Goal: Information Seeking & Learning: Learn about a topic

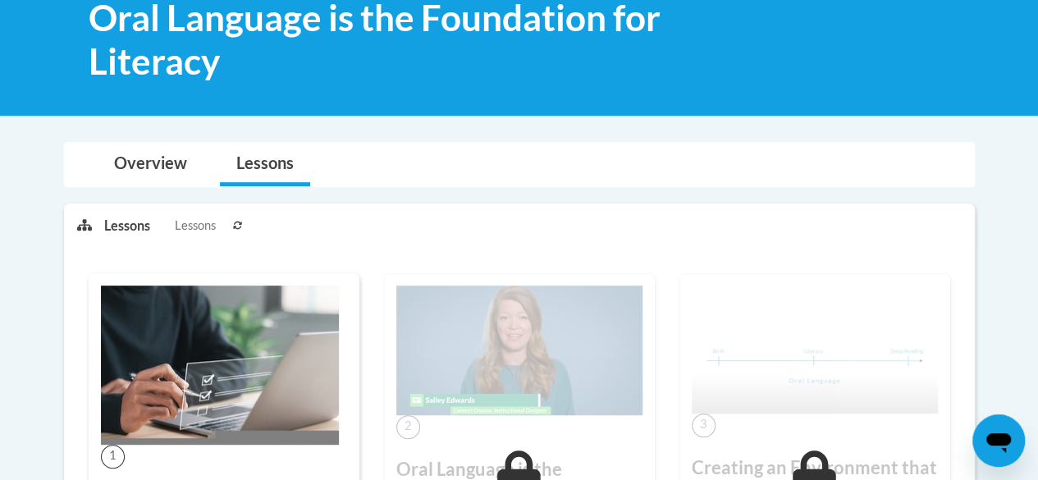
scroll to position [82, 0]
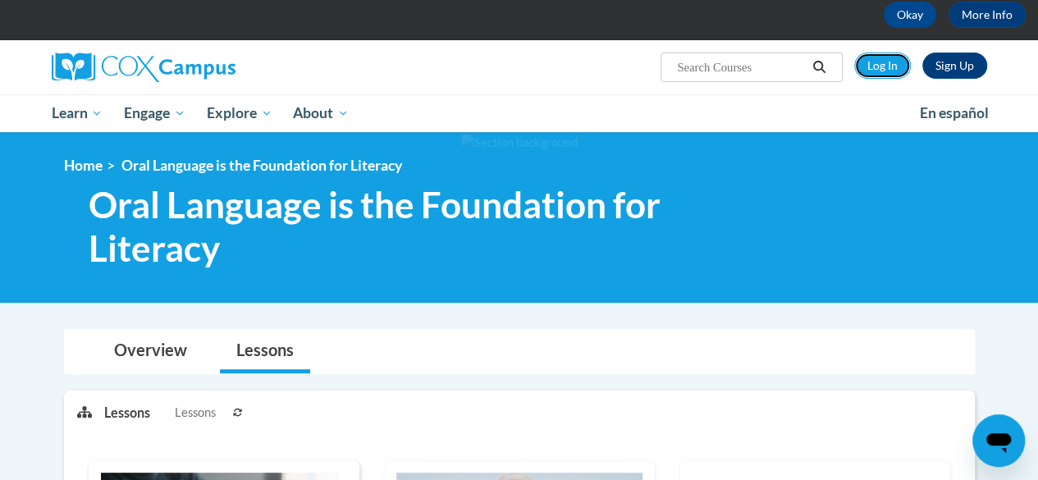
click at [876, 57] on link "Log In" at bounding box center [882, 66] width 57 height 26
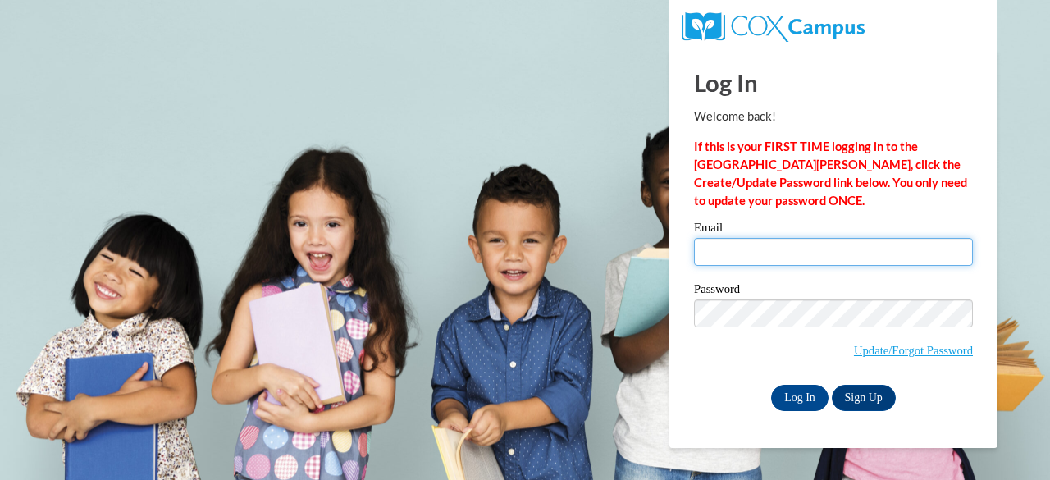
click at [761, 247] on input "Email" at bounding box center [833, 252] width 279 height 28
type input "medlin.monica.b@muscogee.k12.ga.us"
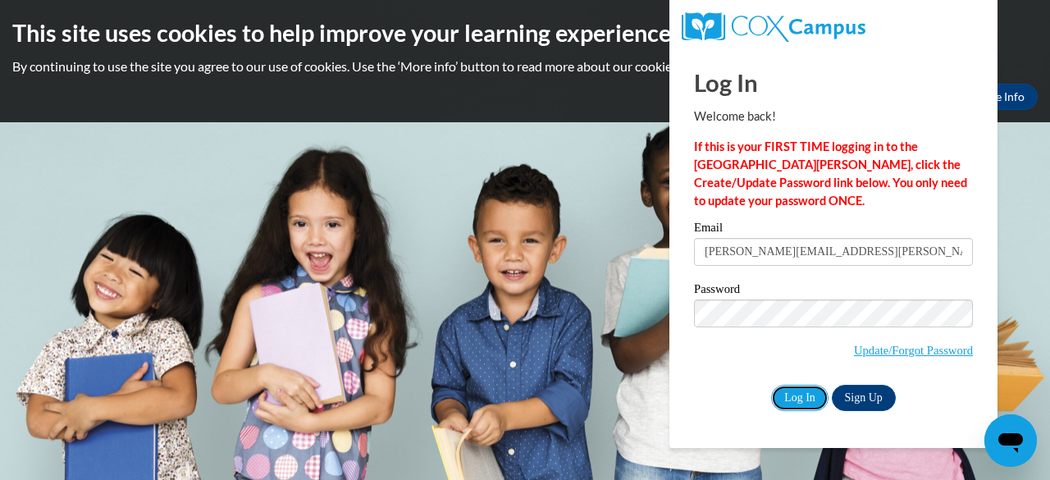
click at [816, 396] on input "Log In" at bounding box center [799, 398] width 57 height 26
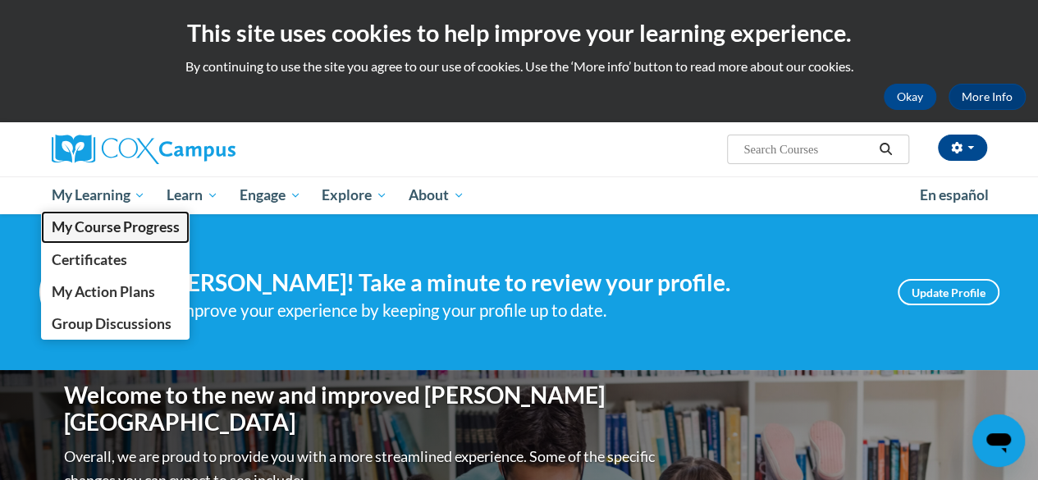
click at [108, 234] on span "My Course Progress" at bounding box center [115, 226] width 128 height 17
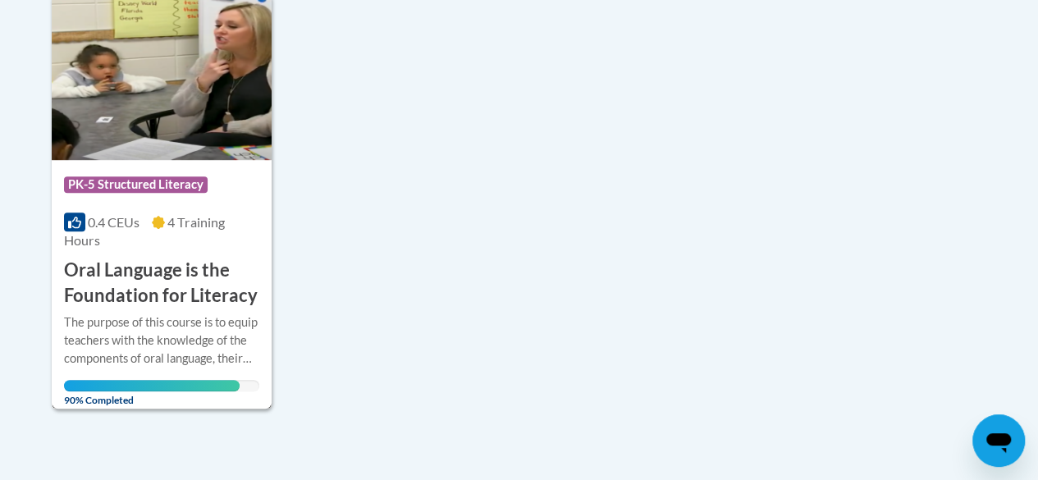
click at [200, 230] on span "4 Training Hours" at bounding box center [144, 231] width 161 height 34
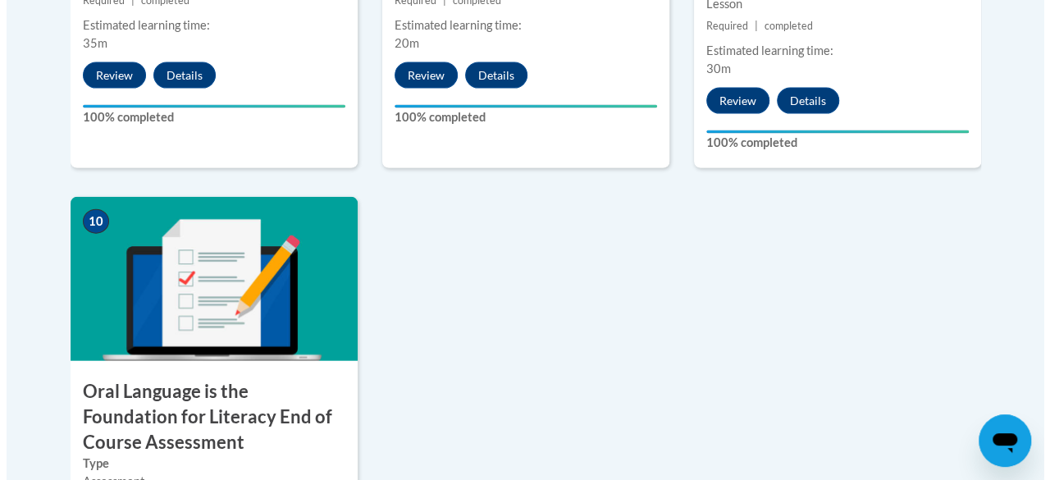
scroll to position [1861, 0]
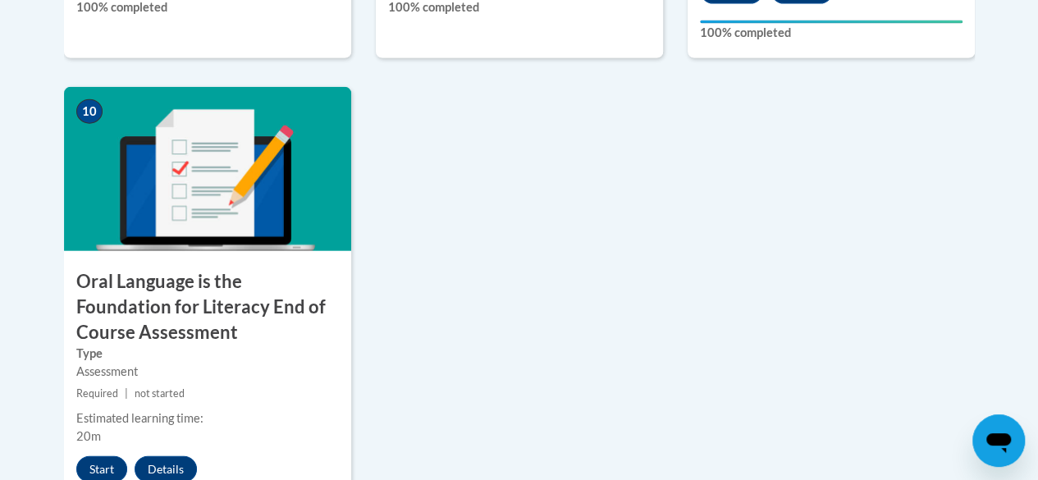
click at [206, 285] on h3 "Oral Language is the Foundation for Literacy End of Course Assessment" at bounding box center [207, 306] width 287 height 75
click at [107, 459] on button "Start" at bounding box center [101, 469] width 51 height 26
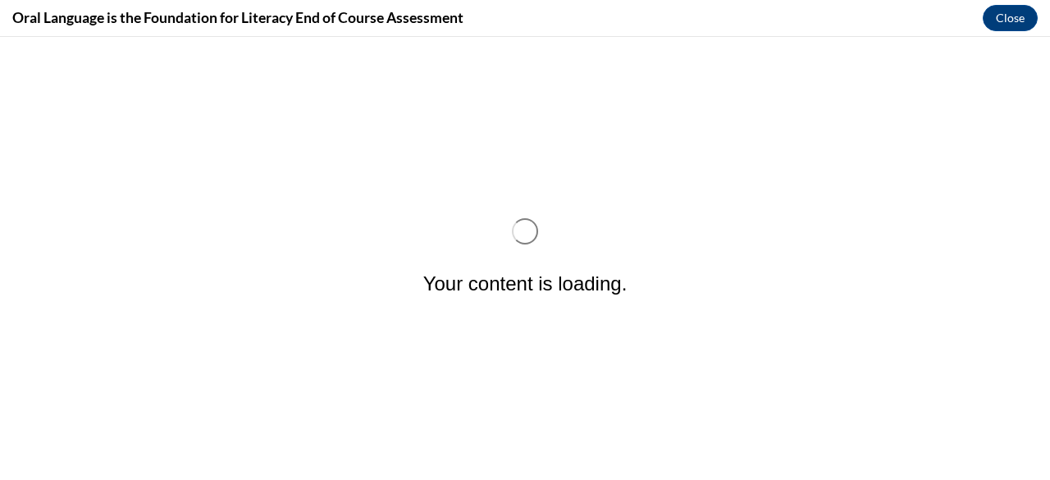
scroll to position [0, 0]
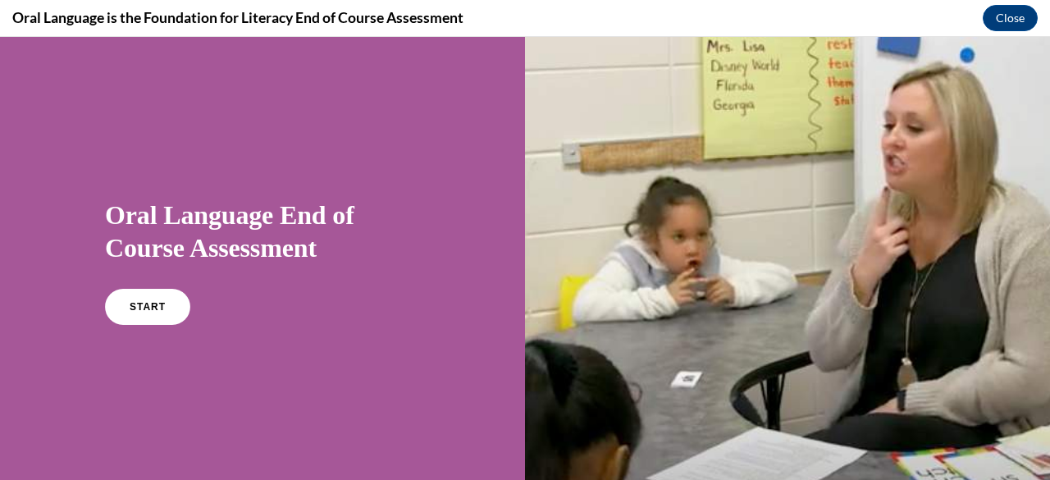
click at [156, 309] on span "START" at bounding box center [148, 306] width 36 height 11
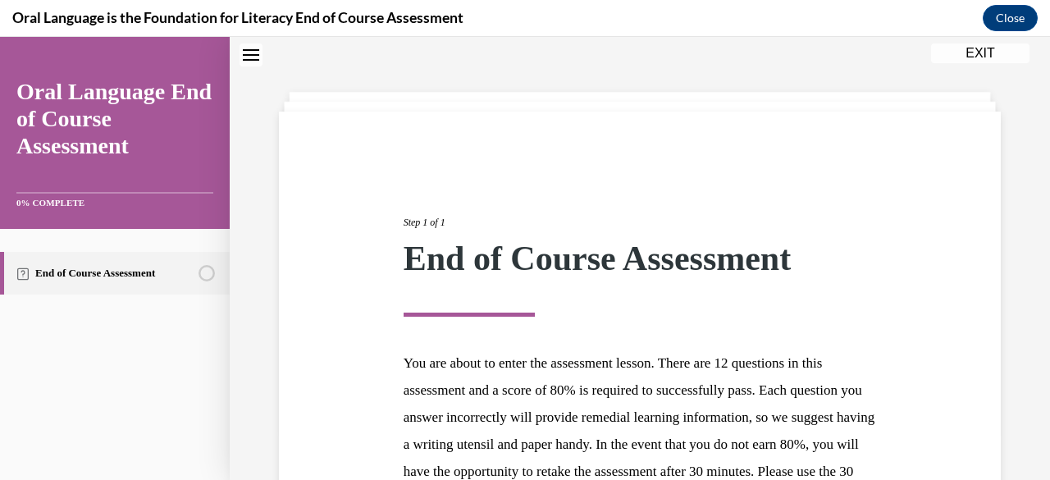
scroll to position [272, 0]
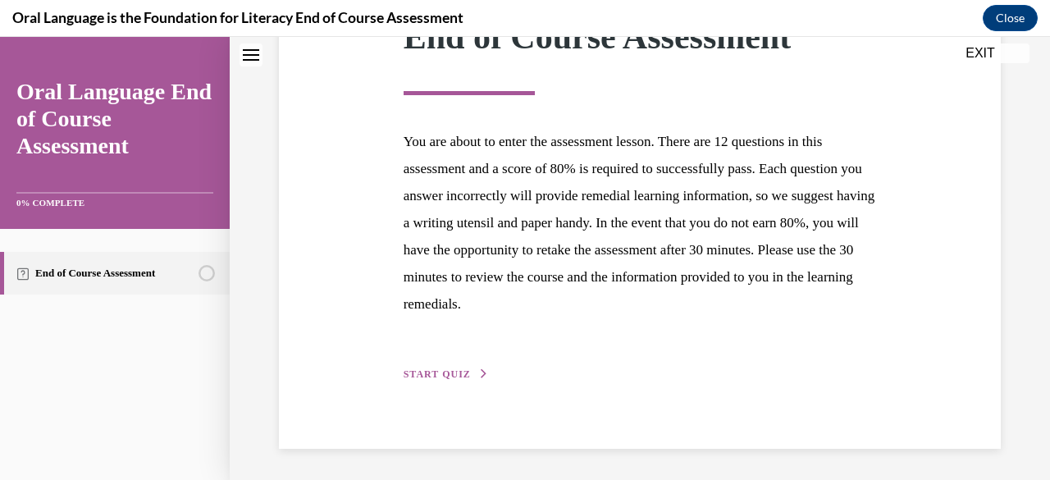
click at [443, 367] on button "START QUIZ" at bounding box center [446, 374] width 85 height 15
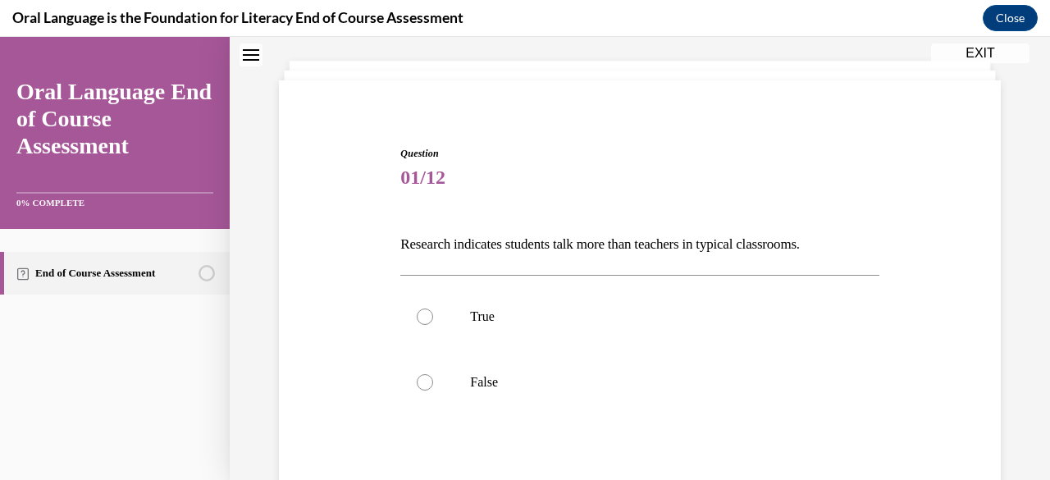
scroll to position [164, 0]
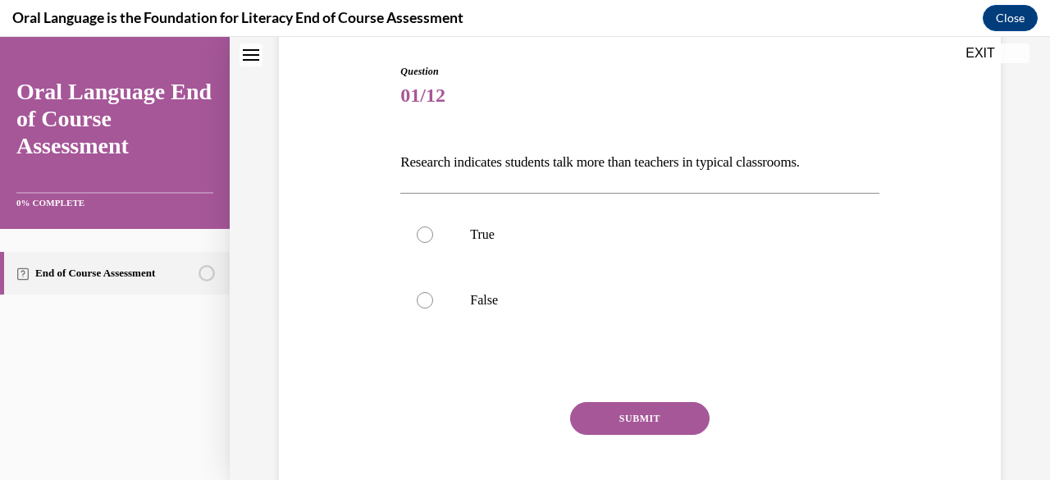
click at [430, 299] on div at bounding box center [425, 300] width 16 height 16
click at [430, 299] on input "False" at bounding box center [425, 300] width 16 height 16
radio input "true"
click at [644, 418] on button "SUBMIT" at bounding box center [639, 418] width 139 height 33
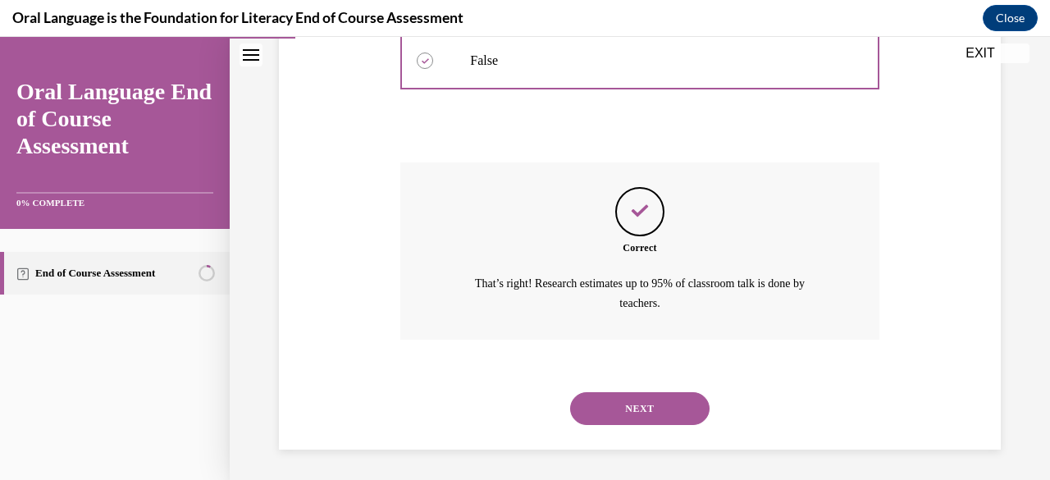
scroll to position [404, 0]
click at [630, 404] on button "NEXT" at bounding box center [639, 407] width 139 height 33
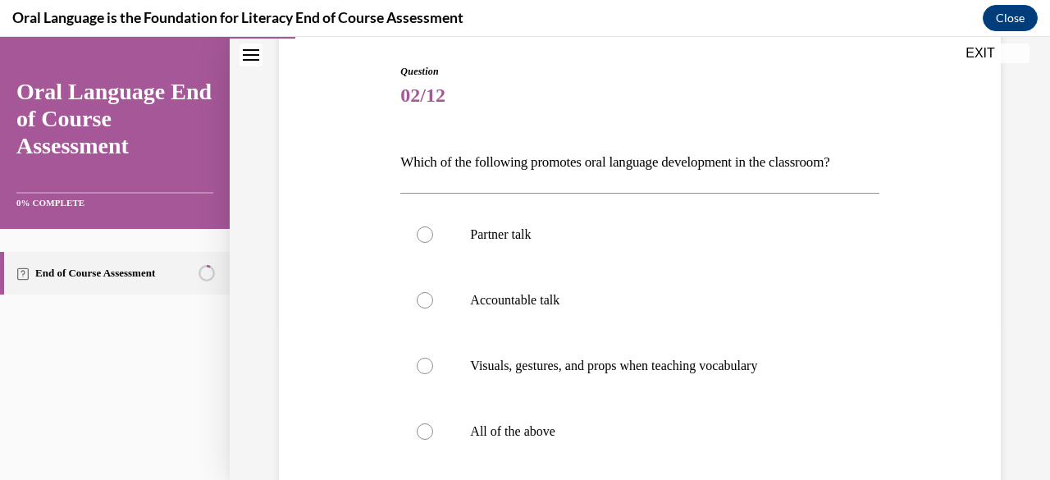
scroll to position [246, 0]
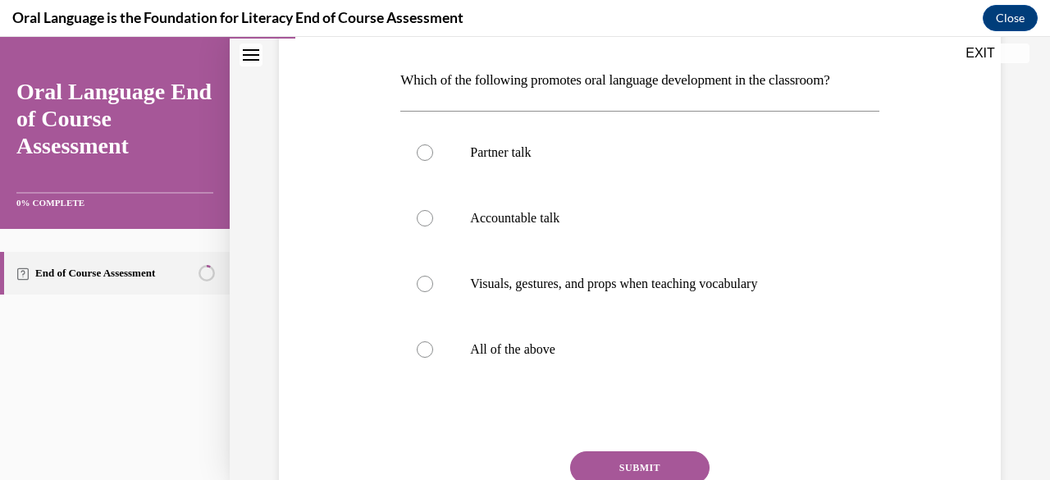
click at [422, 348] on div at bounding box center [425, 349] width 16 height 16
click at [422, 348] on input "All of the above" at bounding box center [425, 349] width 16 height 16
radio input "true"
click at [653, 461] on button "SUBMIT" at bounding box center [639, 467] width 139 height 33
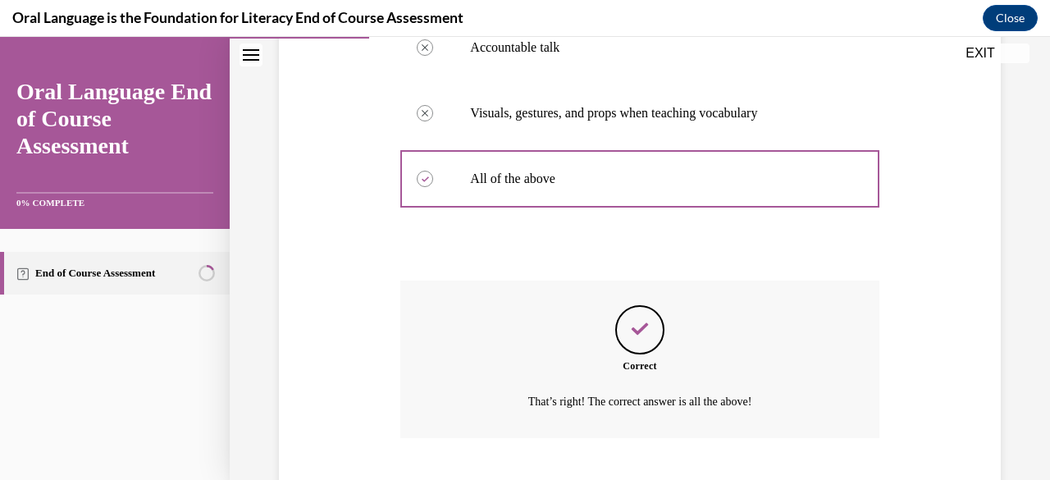
scroll to position [517, 0]
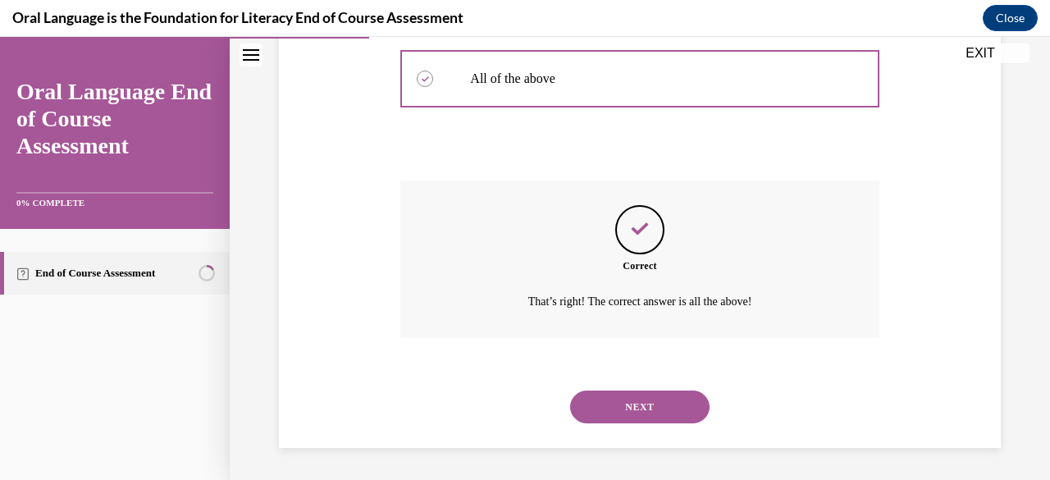
click at [645, 401] on button "NEXT" at bounding box center [639, 407] width 139 height 33
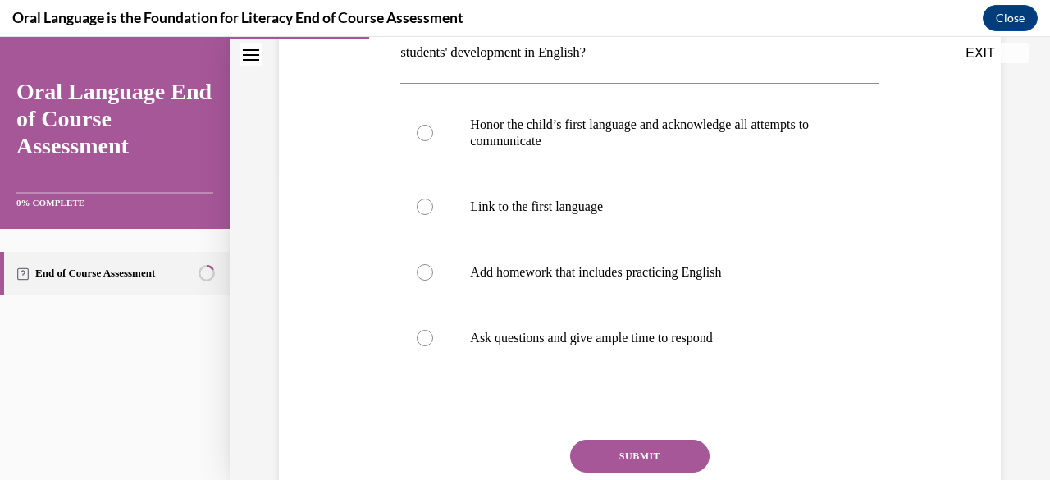
scroll to position [328, 0]
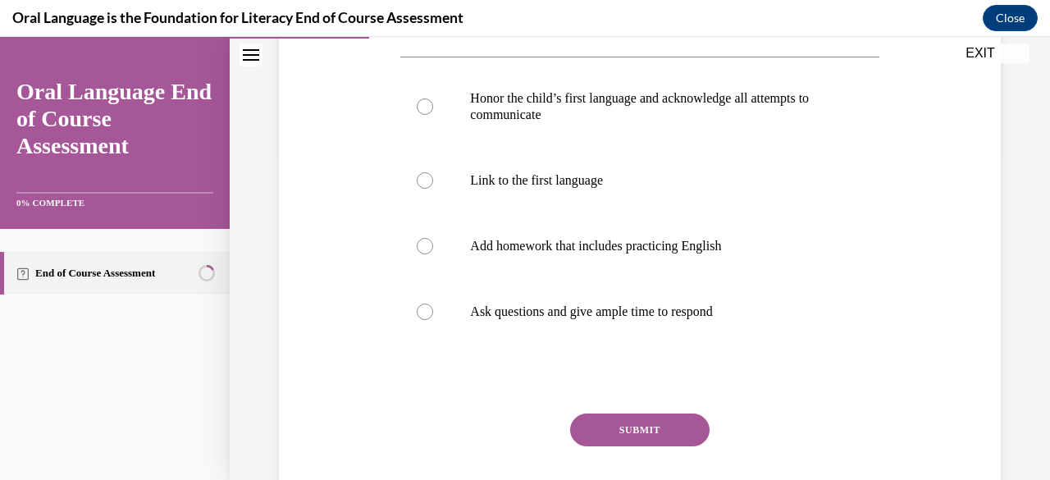
click at [514, 252] on p "Add homework that includes practicing English" at bounding box center [654, 246] width 368 height 16
click at [433, 252] on input "Add homework that includes practicing English" at bounding box center [425, 246] width 16 height 16
radio input "true"
click at [649, 432] on button "SUBMIT" at bounding box center [639, 430] width 139 height 33
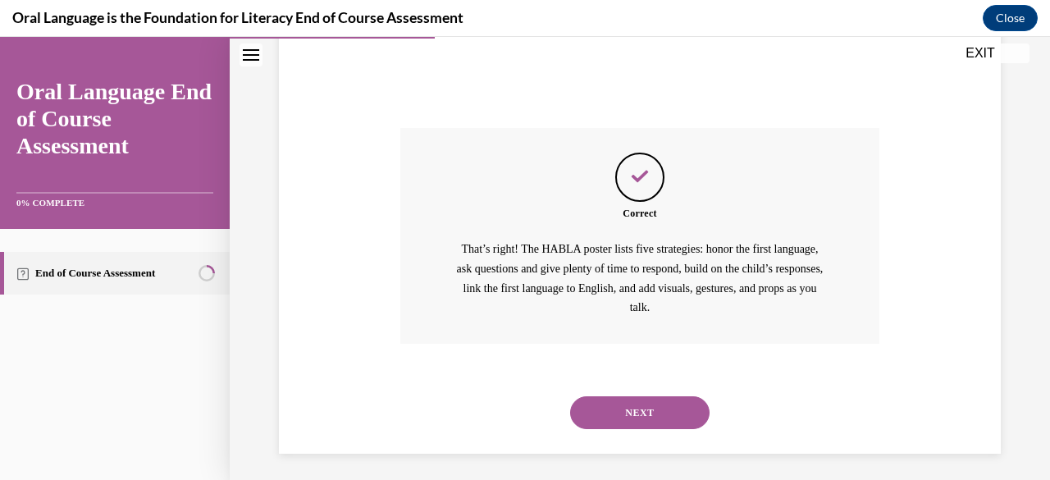
scroll to position [619, 0]
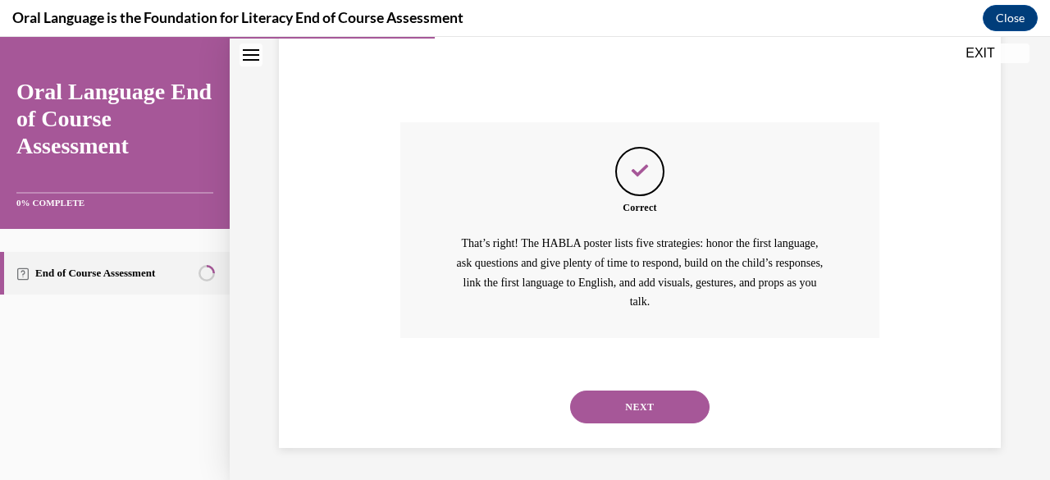
click at [651, 392] on button "NEXT" at bounding box center [639, 407] width 139 height 33
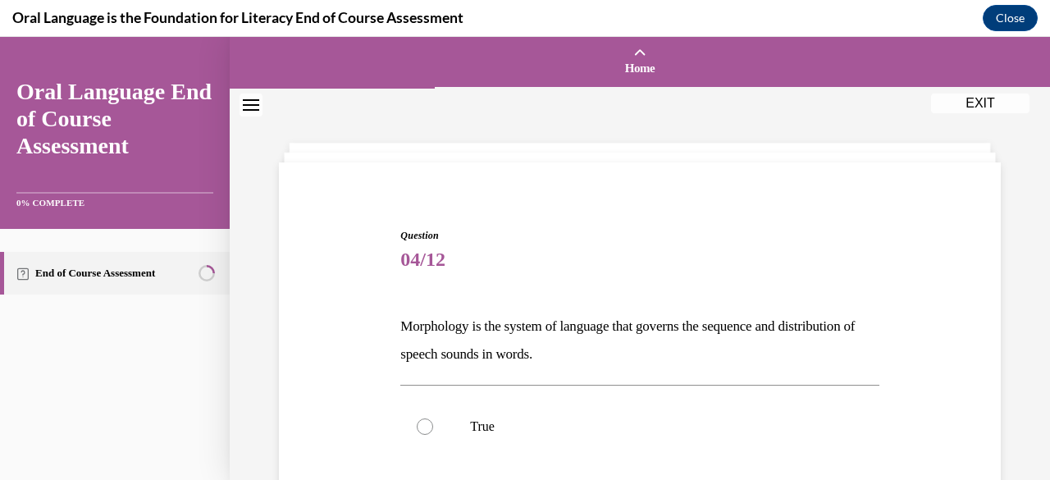
scroll to position [82, 0]
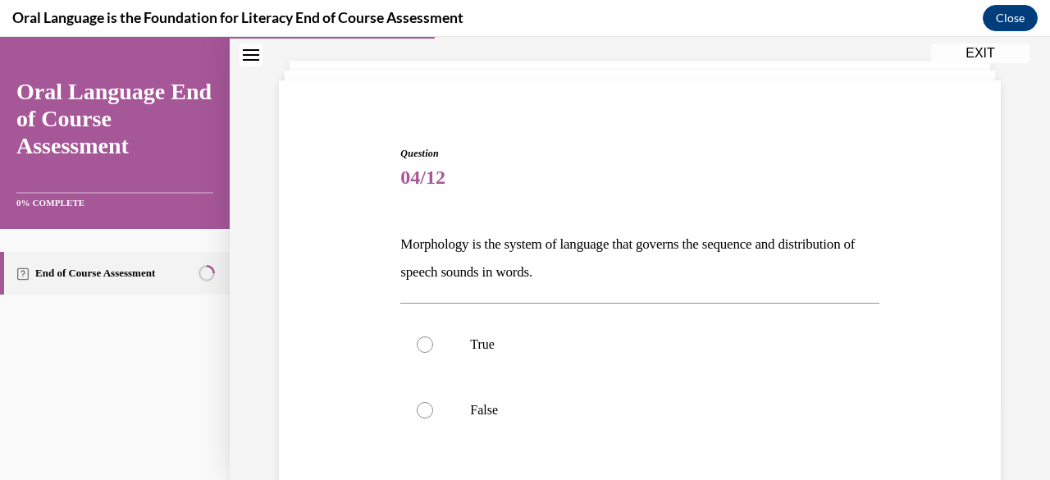
click at [550, 403] on p "False" at bounding box center [654, 410] width 368 height 16
click at [433, 403] on input "False" at bounding box center [425, 410] width 16 height 16
radio input "true"
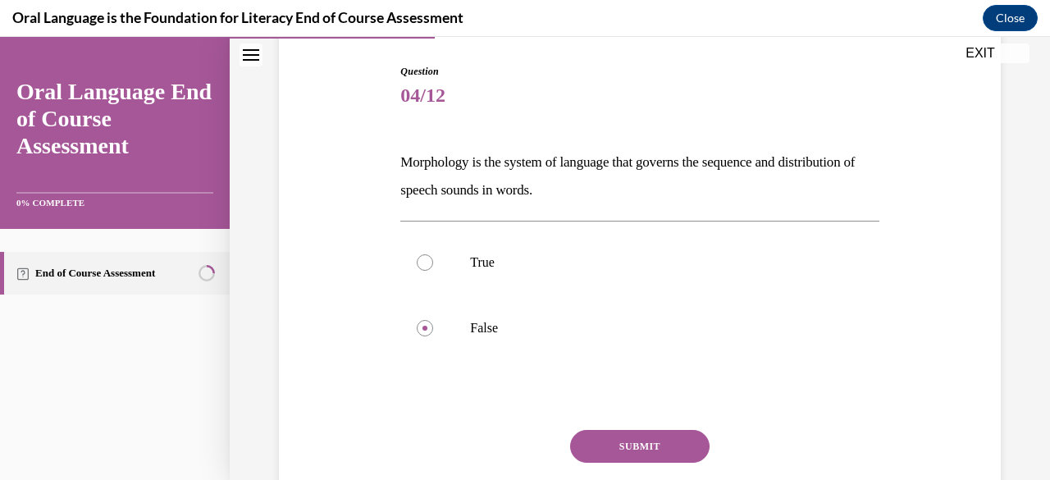
click at [623, 442] on button "SUBMIT" at bounding box center [639, 446] width 139 height 33
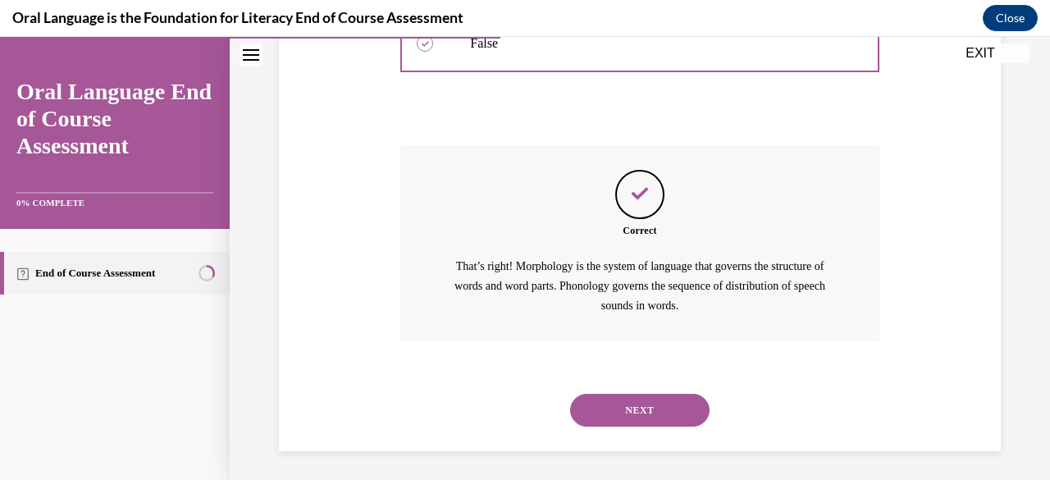
scroll to position [452, 0]
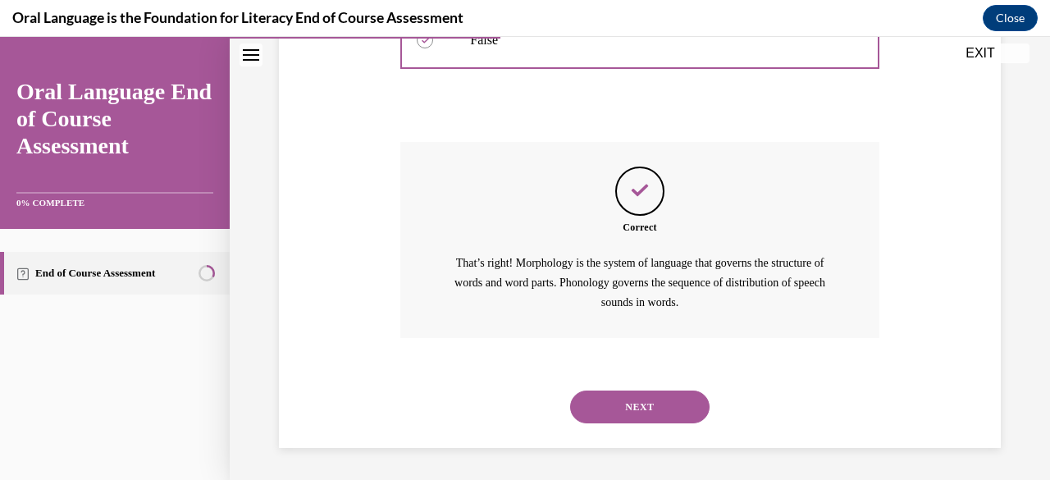
click at [646, 401] on button "NEXT" at bounding box center [639, 407] width 139 height 33
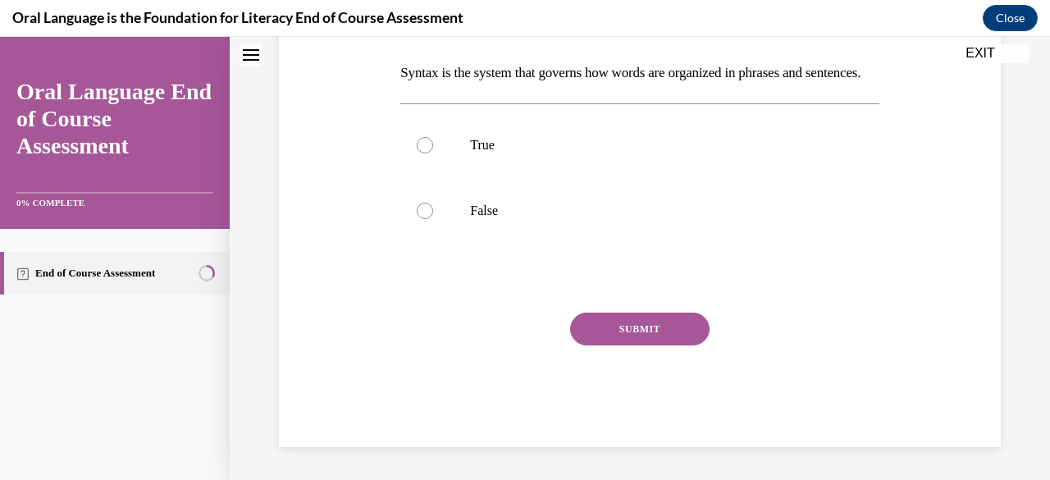
scroll to position [0, 0]
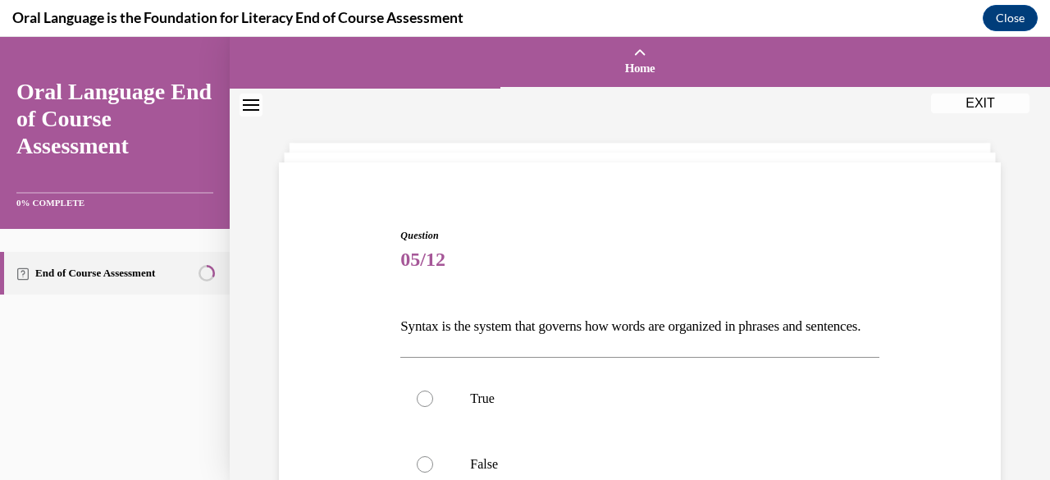
click at [496, 407] on p "True" at bounding box center [654, 399] width 368 height 16
click at [433, 407] on input "True" at bounding box center [425, 399] width 16 height 16
radio input "true"
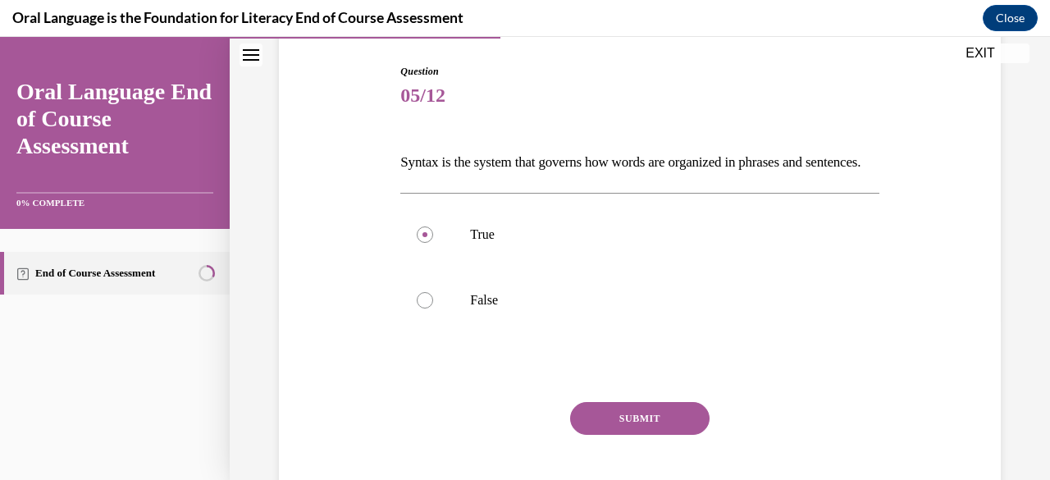
click at [633, 435] on button "SUBMIT" at bounding box center [639, 418] width 139 height 33
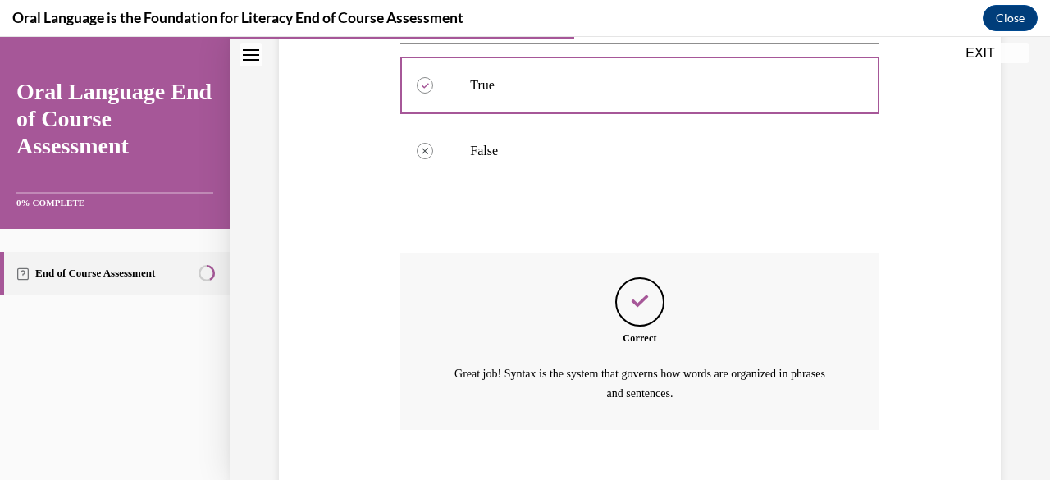
scroll to position [432, 0]
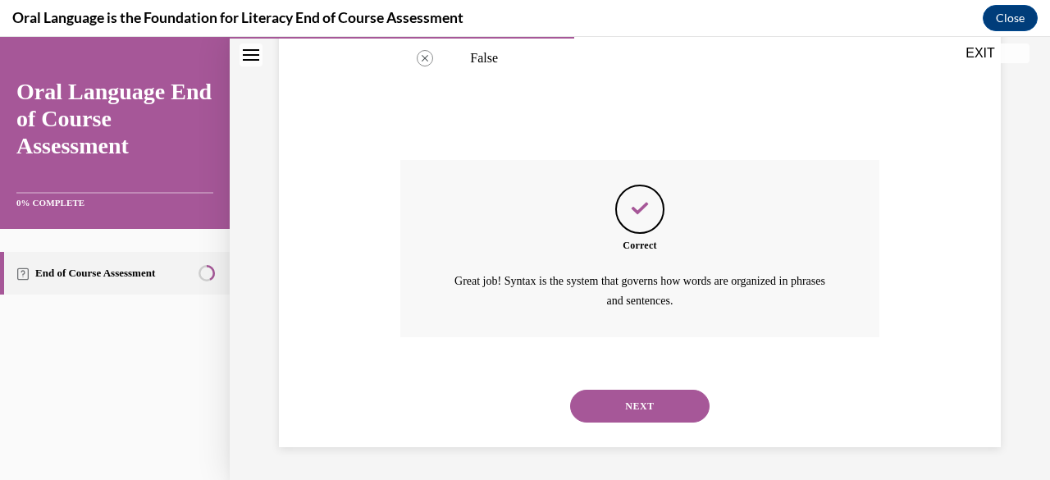
click at [648, 406] on button "NEXT" at bounding box center [639, 406] width 139 height 33
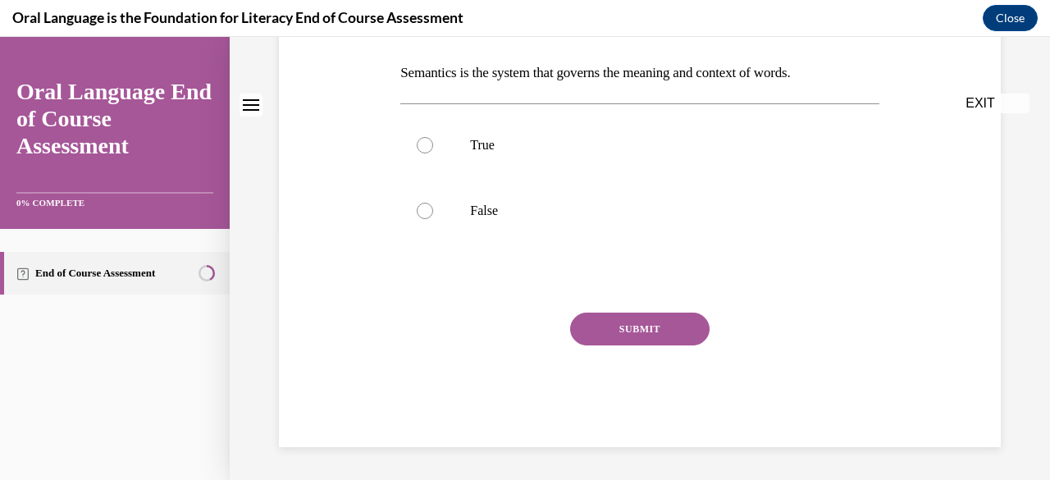
scroll to position [0, 0]
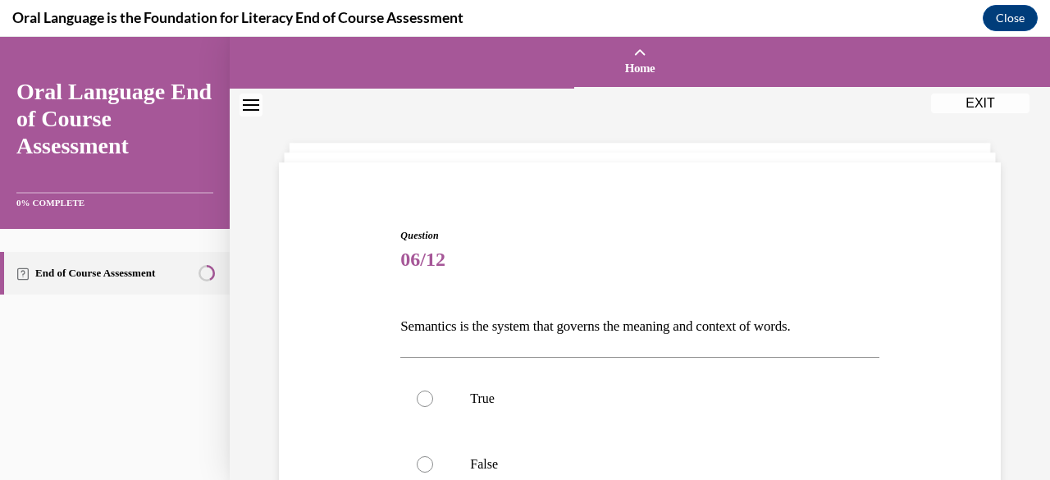
click at [432, 398] on label "True" at bounding box center [639, 399] width 478 height 66
click at [432, 398] on input "True" at bounding box center [425, 399] width 16 height 16
radio input "true"
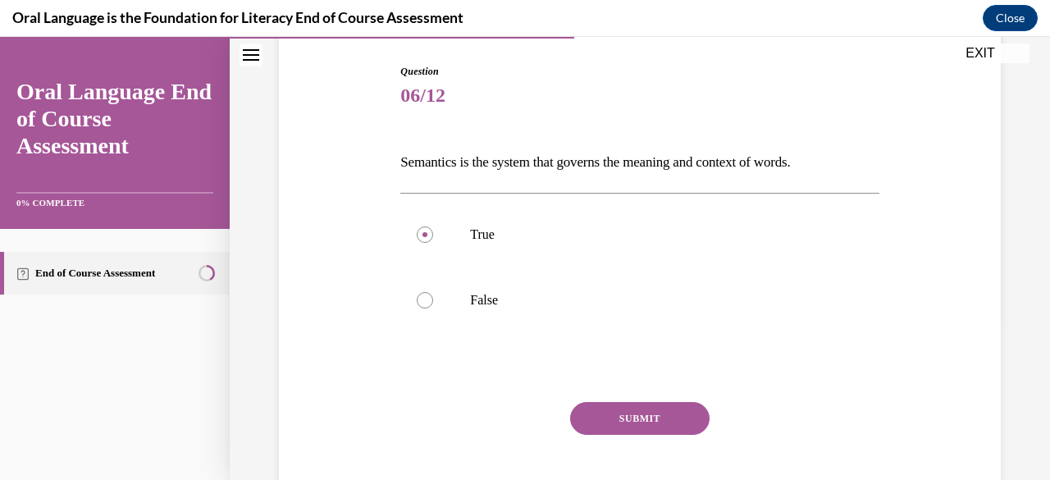
click at [604, 416] on button "SUBMIT" at bounding box center [639, 418] width 139 height 33
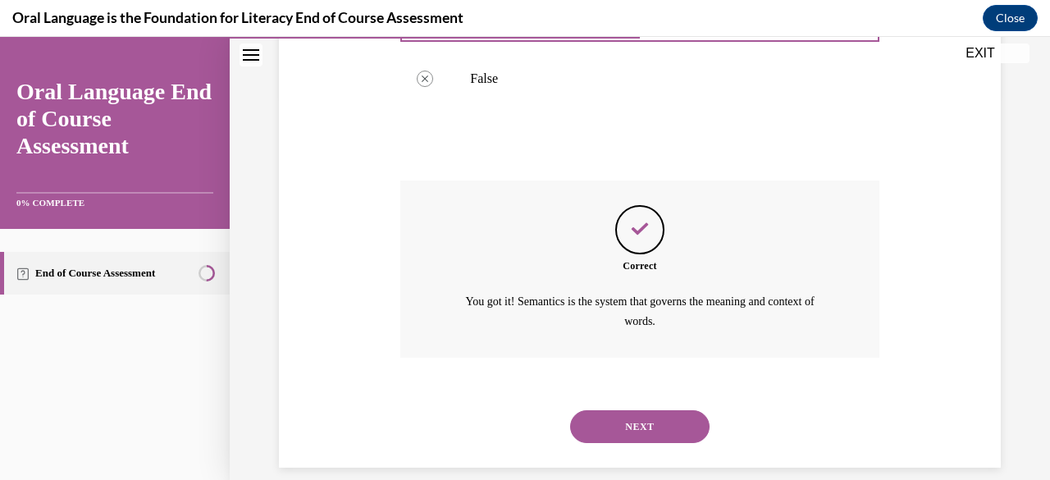
scroll to position [404, 0]
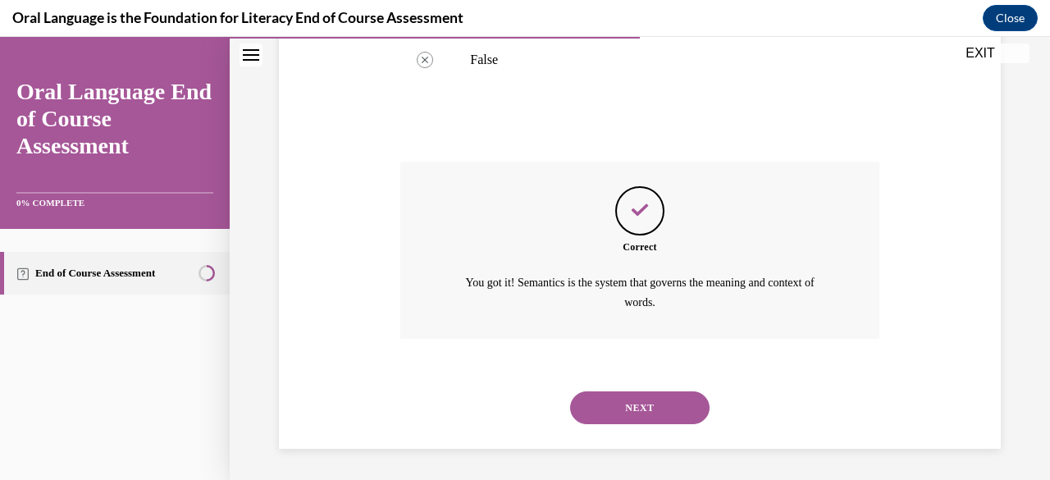
click at [659, 407] on button "NEXT" at bounding box center [639, 407] width 139 height 33
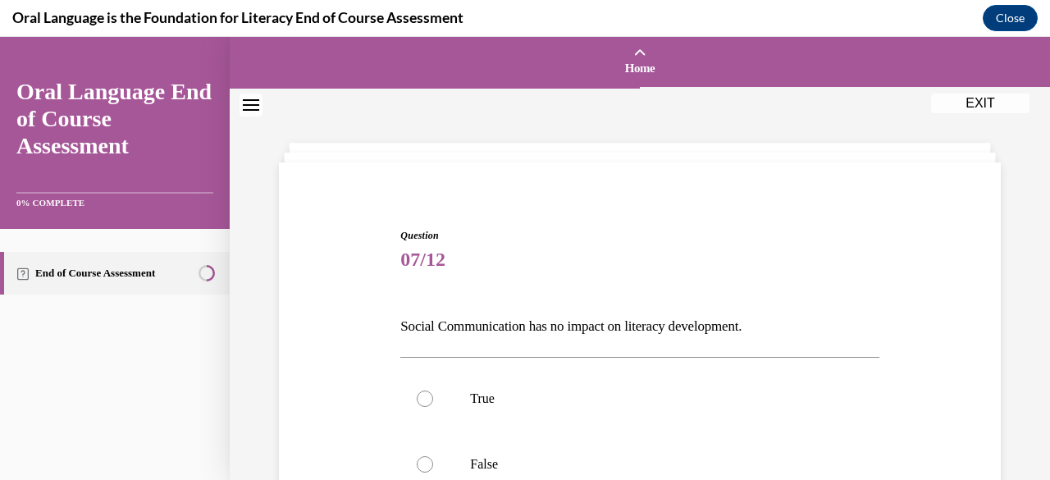
click at [482, 447] on label "False" at bounding box center [639, 465] width 478 height 66
click at [433, 456] on input "False" at bounding box center [425, 464] width 16 height 16
radio input "true"
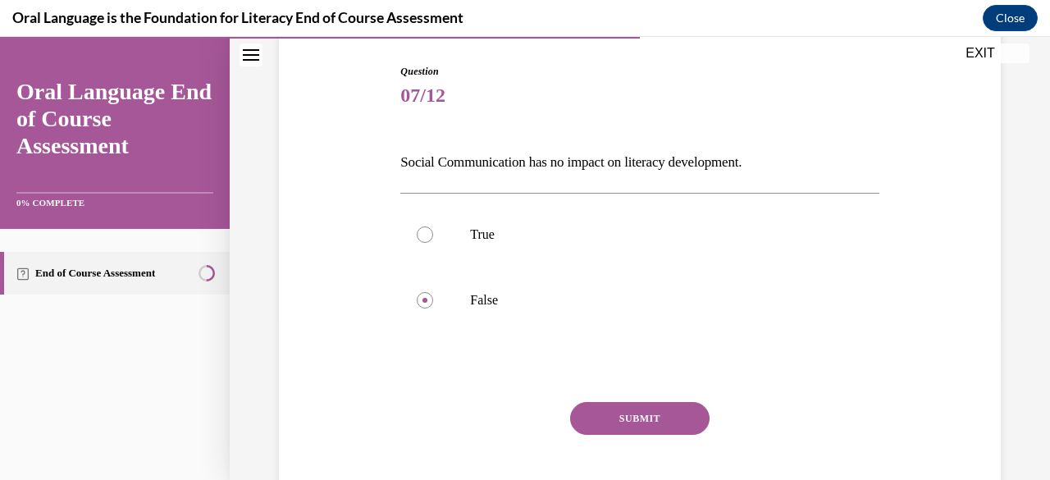
click at [644, 417] on button "SUBMIT" at bounding box center [639, 418] width 139 height 33
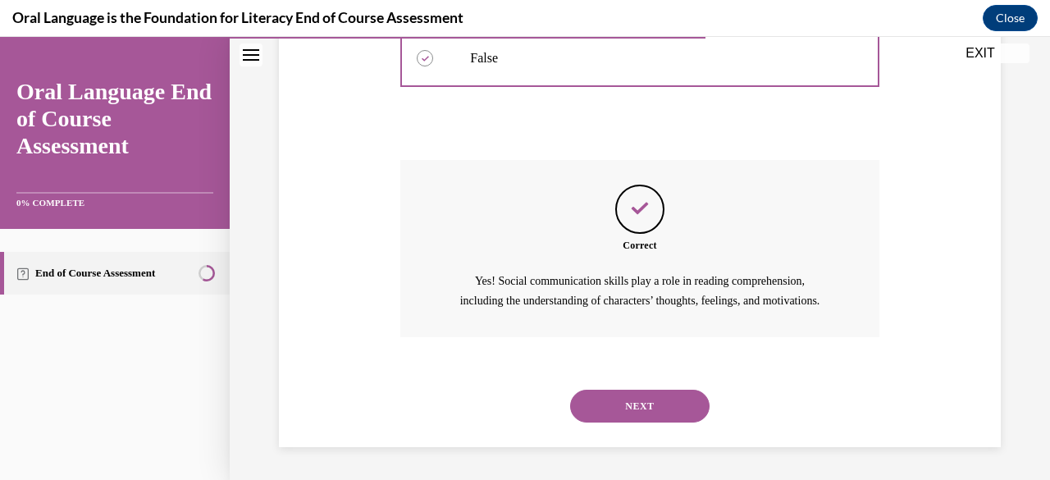
scroll to position [424, 0]
click at [650, 397] on button "NEXT" at bounding box center [639, 406] width 139 height 33
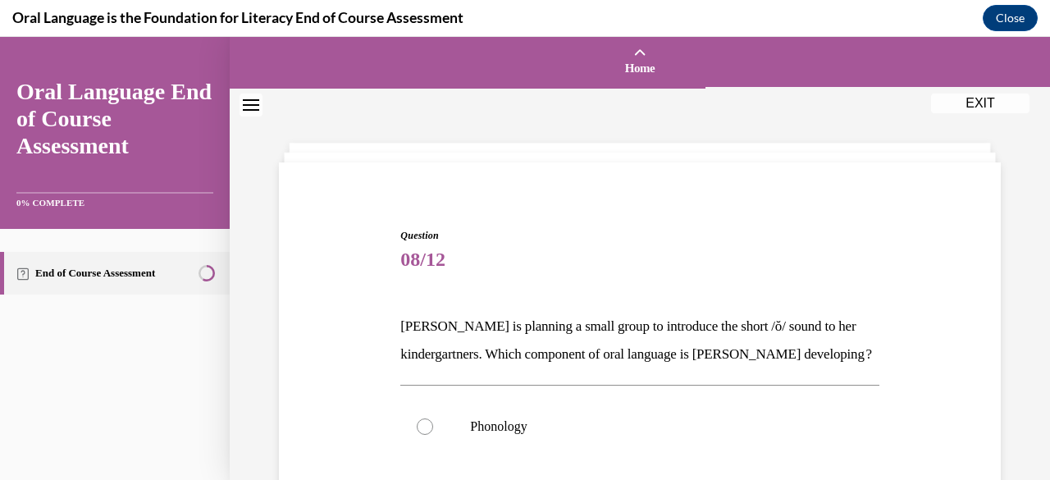
scroll to position [82, 0]
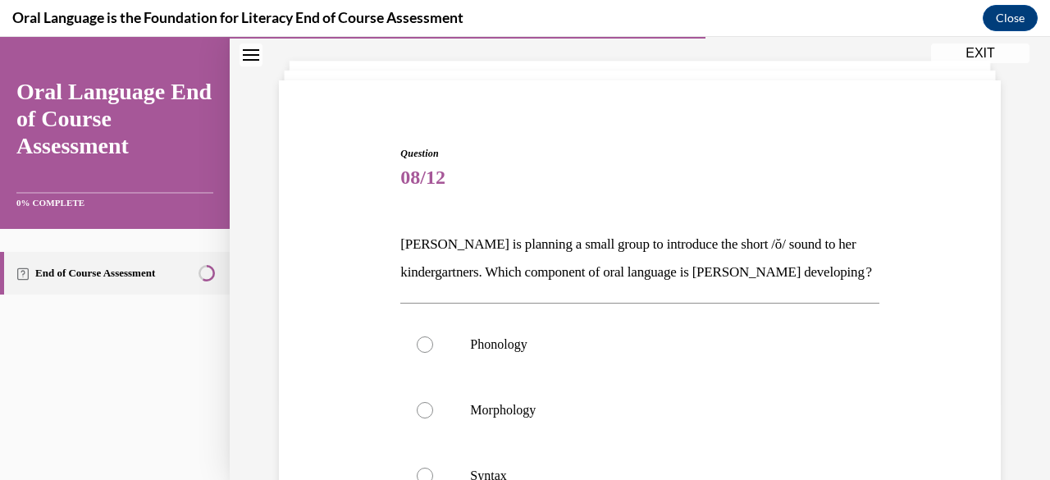
click at [566, 353] on p "Phonology" at bounding box center [654, 344] width 368 height 16
click at [433, 353] on input "Phonology" at bounding box center [425, 344] width 16 height 16
radio input "true"
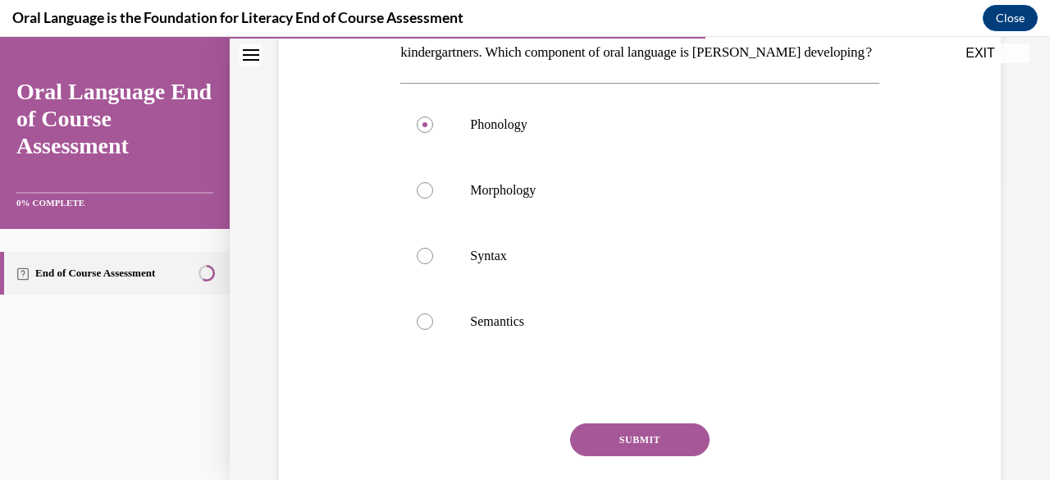
scroll to position [328, 0]
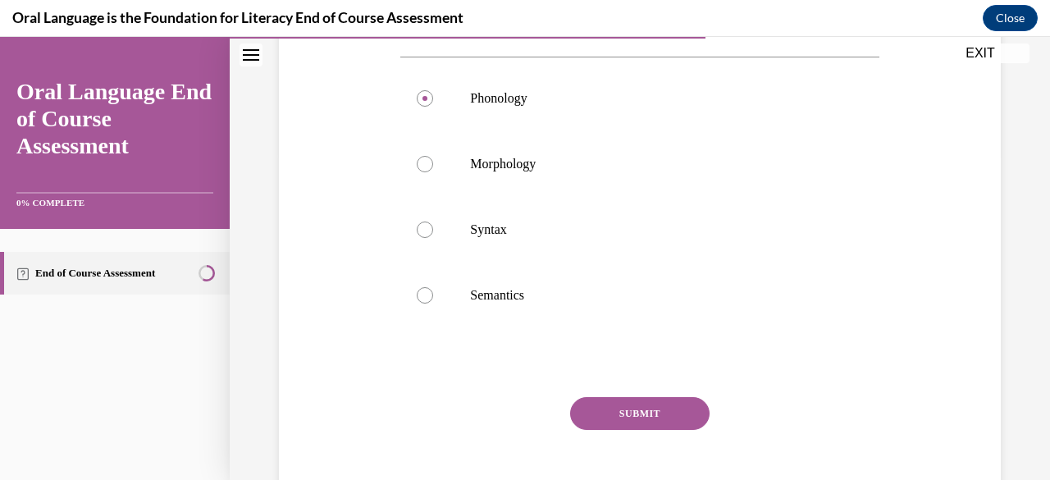
click at [656, 430] on button "SUBMIT" at bounding box center [639, 413] width 139 height 33
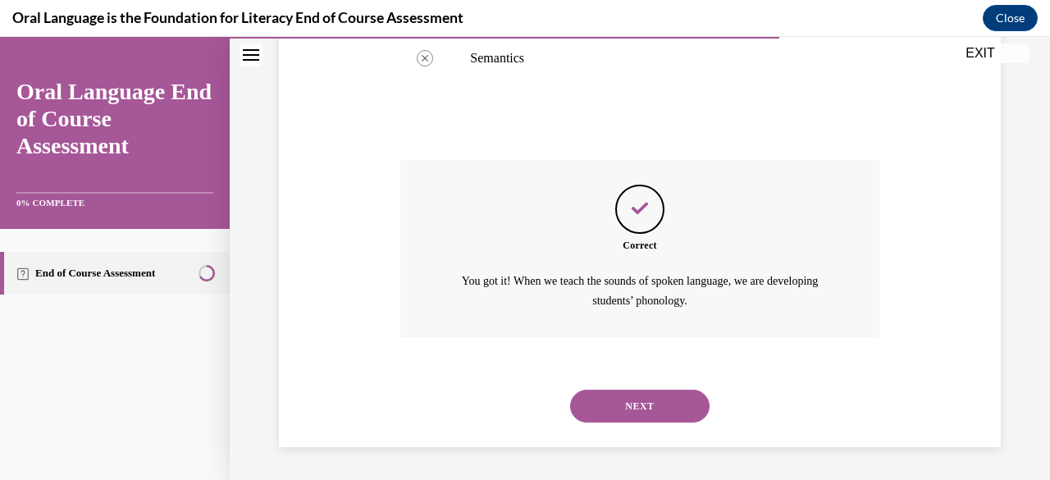
scroll to position [592, 0]
click at [647, 408] on button "NEXT" at bounding box center [639, 406] width 139 height 33
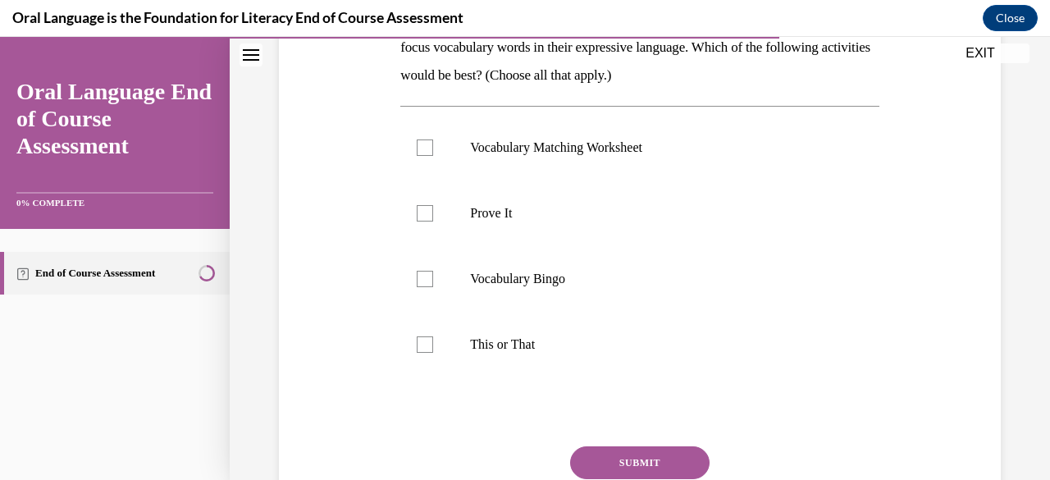
scroll to position [328, 0]
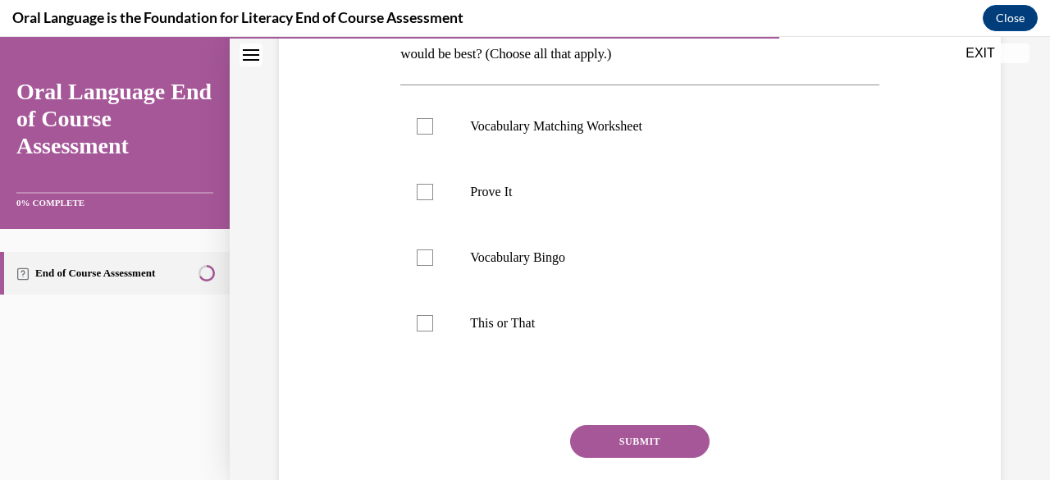
click at [553, 334] on label "This or That" at bounding box center [639, 323] width 478 height 66
click at [433, 331] on input "This or That" at bounding box center [425, 323] width 16 height 16
checkbox input "true"
click at [622, 450] on button "SUBMIT" at bounding box center [639, 441] width 139 height 33
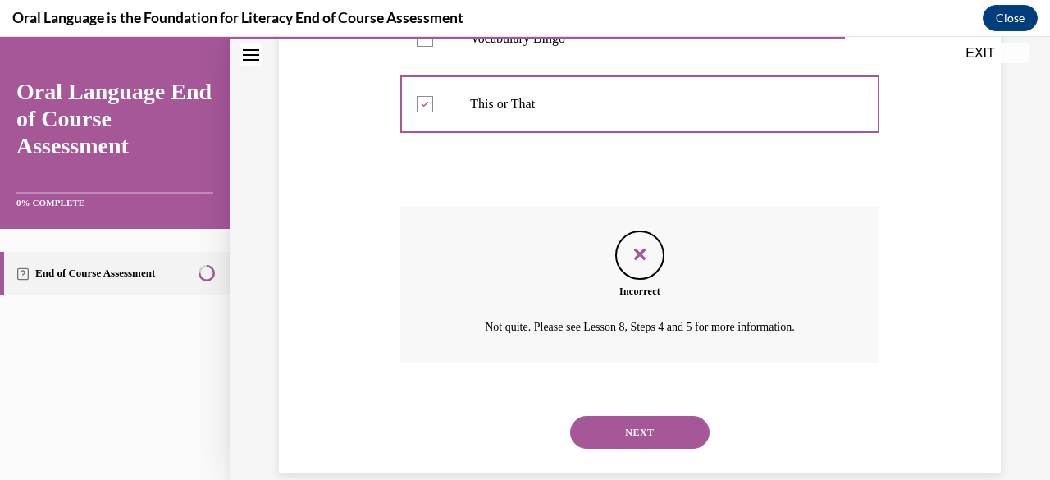
scroll to position [573, 0]
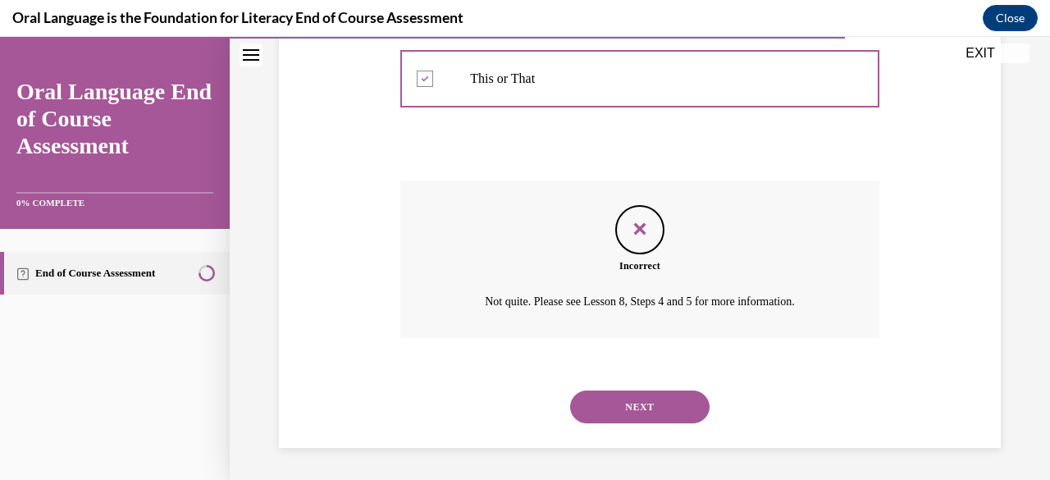
click at [651, 413] on button "NEXT" at bounding box center [639, 407] width 139 height 33
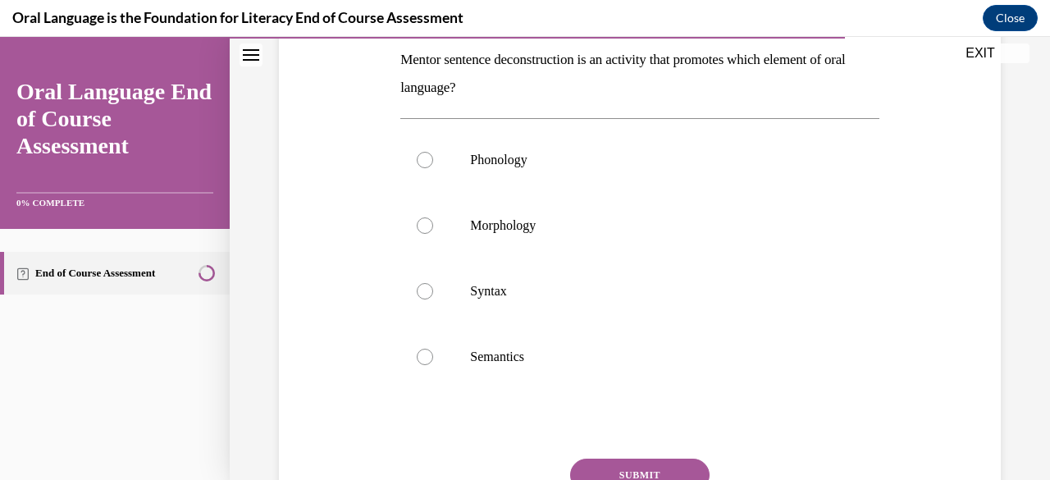
scroll to position [246, 0]
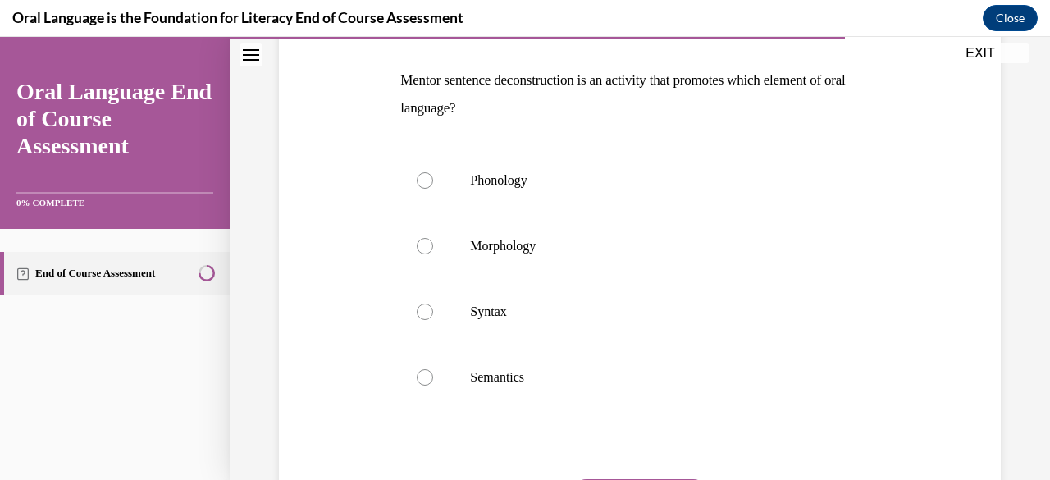
click at [504, 313] on p "Syntax" at bounding box center [654, 312] width 368 height 16
click at [433, 313] on input "Syntax" at bounding box center [425, 312] width 16 height 16
radio input "true"
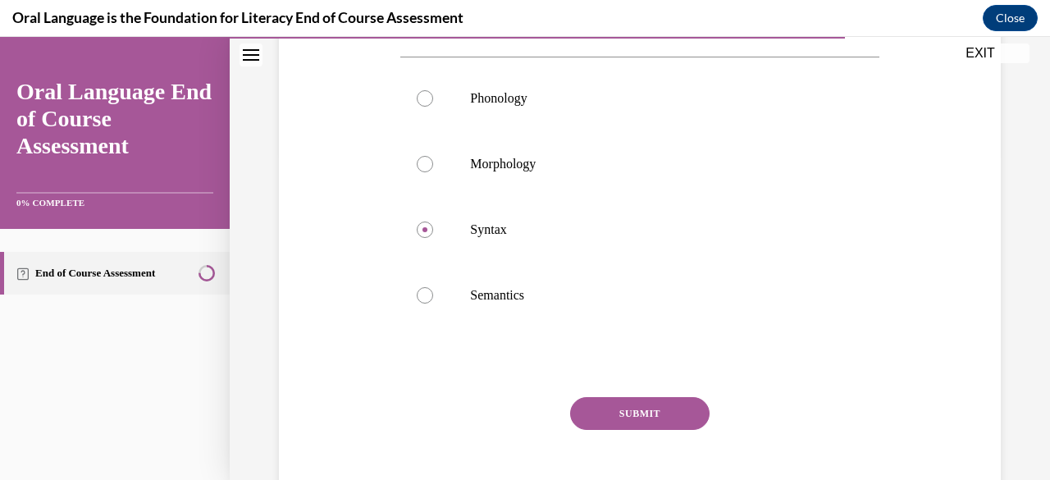
click at [620, 403] on button "SUBMIT" at bounding box center [639, 413] width 139 height 33
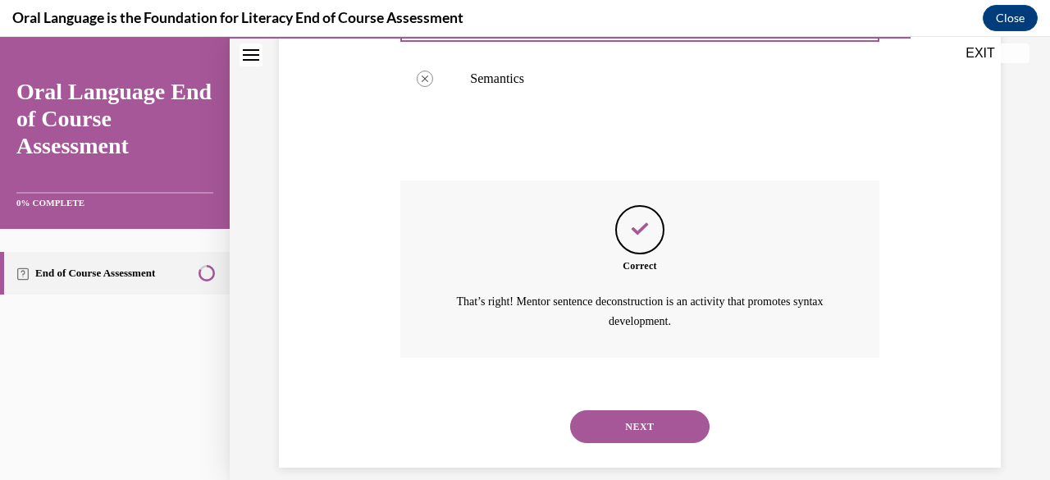
scroll to position [564, 0]
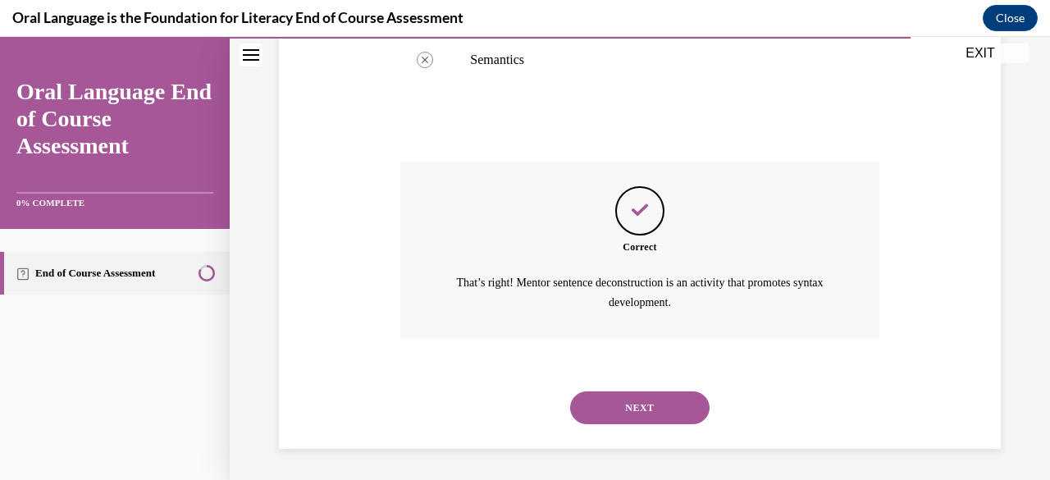
click at [642, 406] on button "NEXT" at bounding box center [639, 407] width 139 height 33
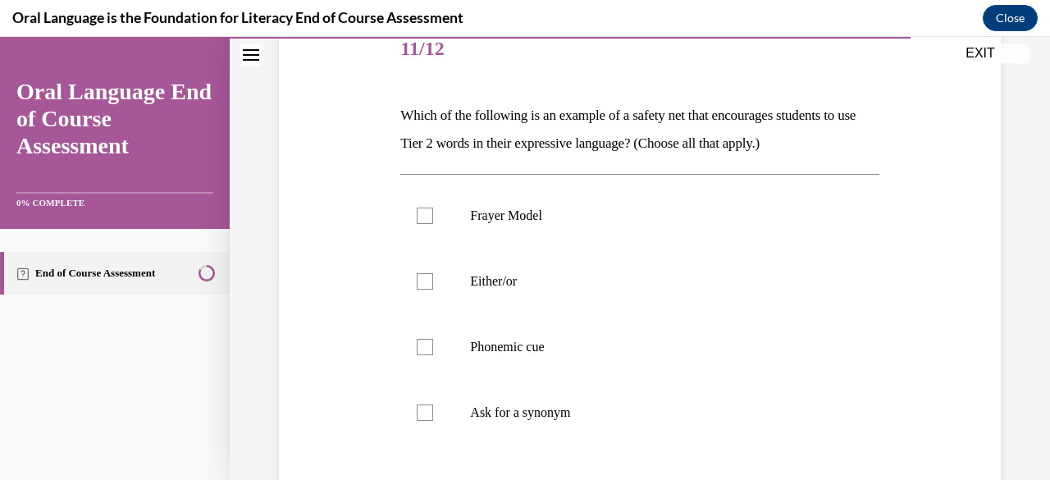
scroll to position [246, 0]
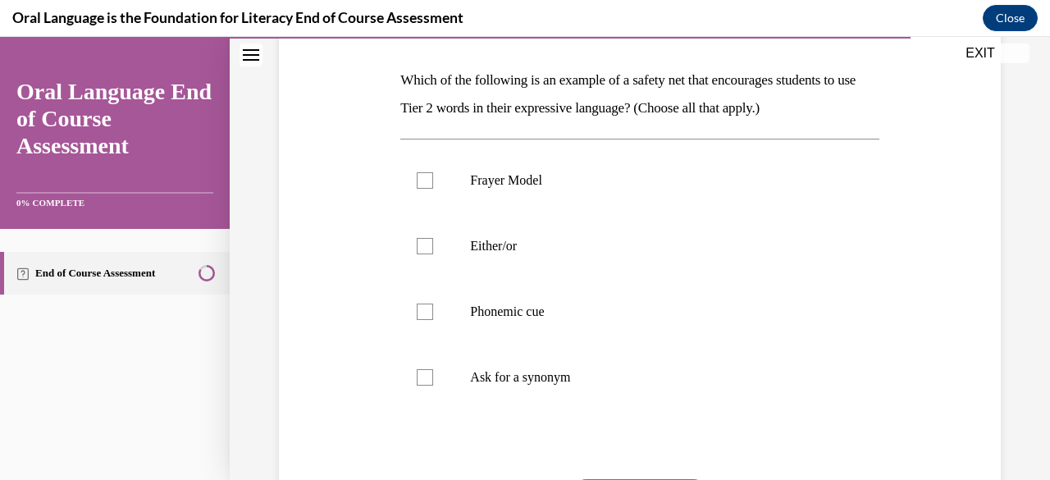
click at [671, 403] on label "Ask for a synonym" at bounding box center [639, 378] width 478 height 66
click at [433, 386] on input "Ask for a synonym" at bounding box center [425, 377] width 16 height 16
checkbox input "true"
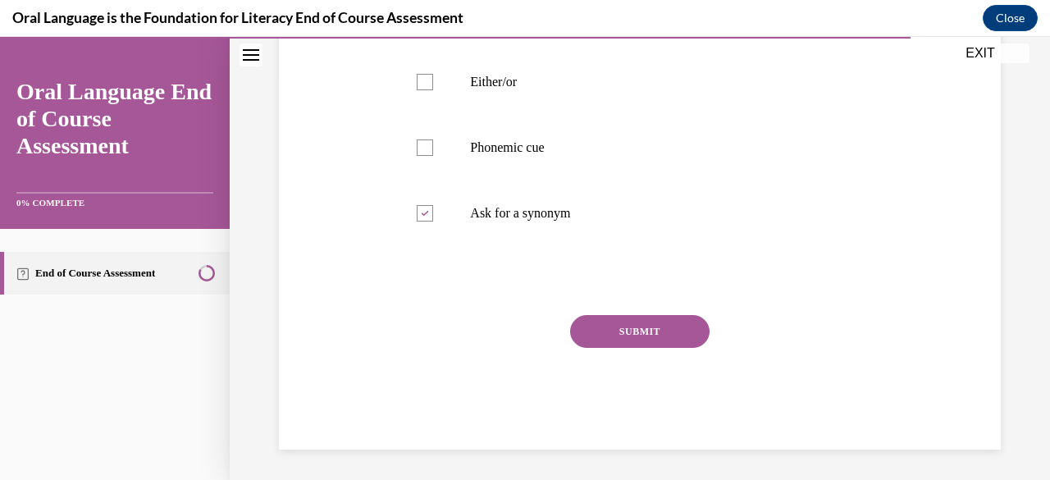
click at [655, 328] on button "SUBMIT" at bounding box center [639, 331] width 139 height 33
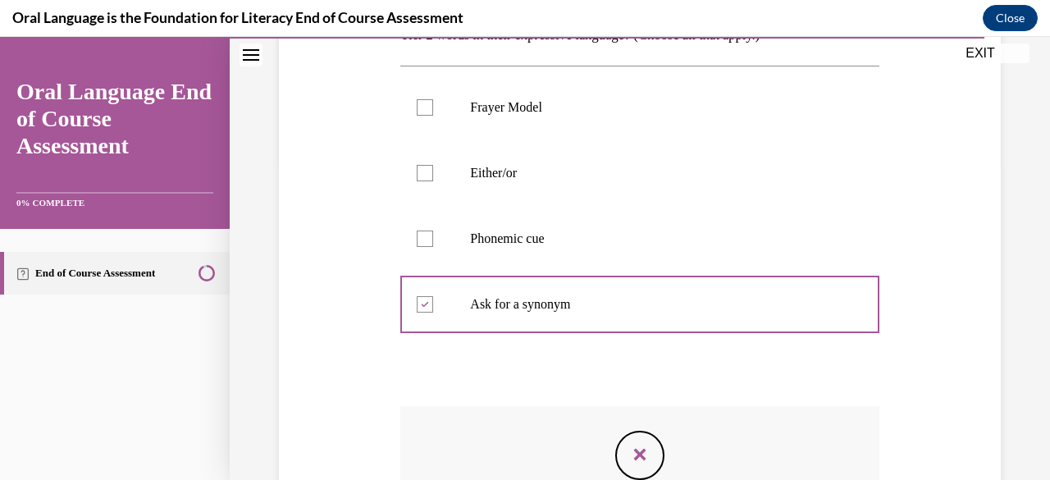
scroll to position [217, 0]
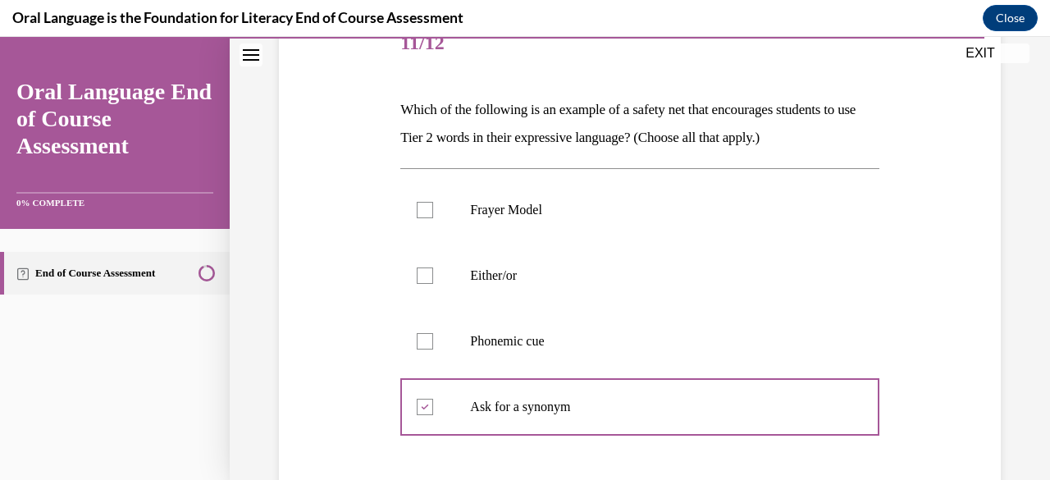
click at [420, 201] on label "Frayer Model" at bounding box center [639, 210] width 478 height 66
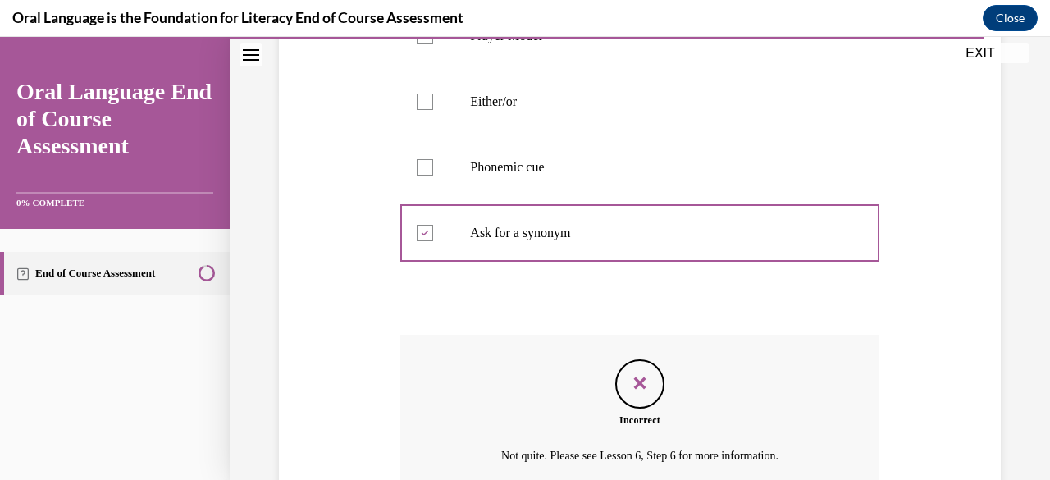
scroll to position [463, 0]
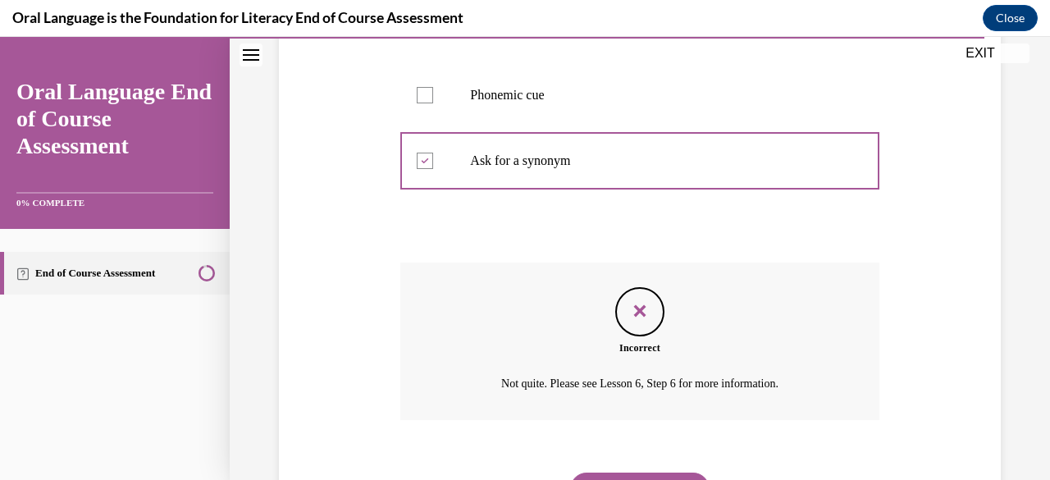
click at [628, 303] on icon "Feedback" at bounding box center [640, 311] width 25 height 25
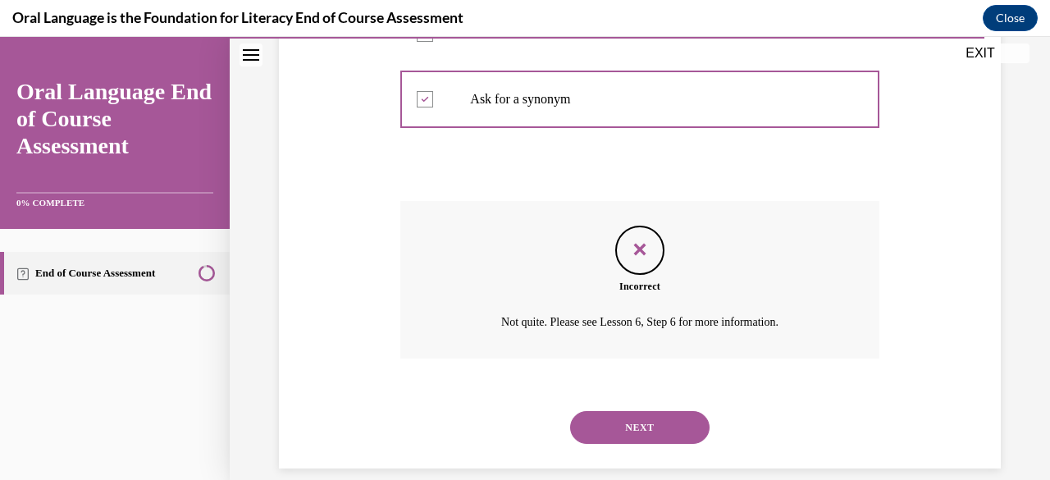
scroll to position [545, 0]
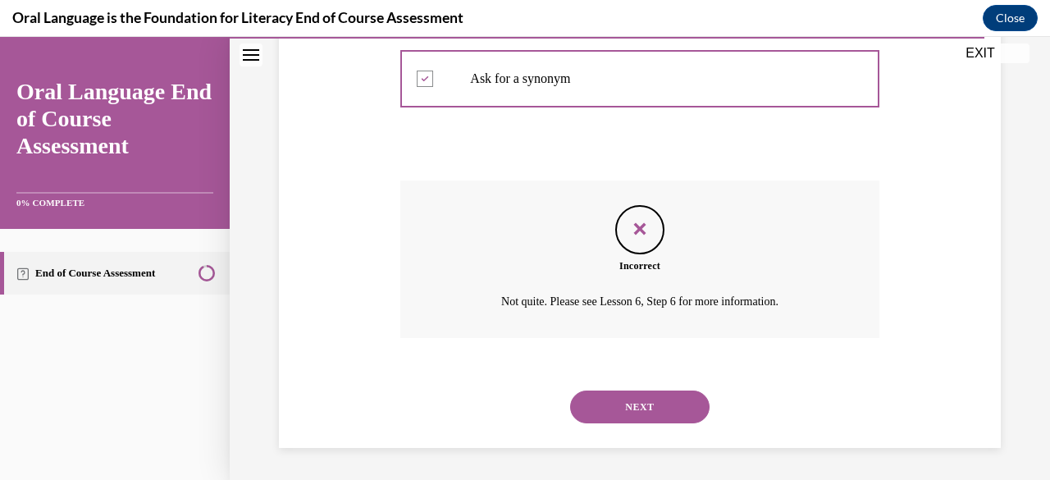
click at [651, 408] on button "NEXT" at bounding box center [639, 407] width 139 height 33
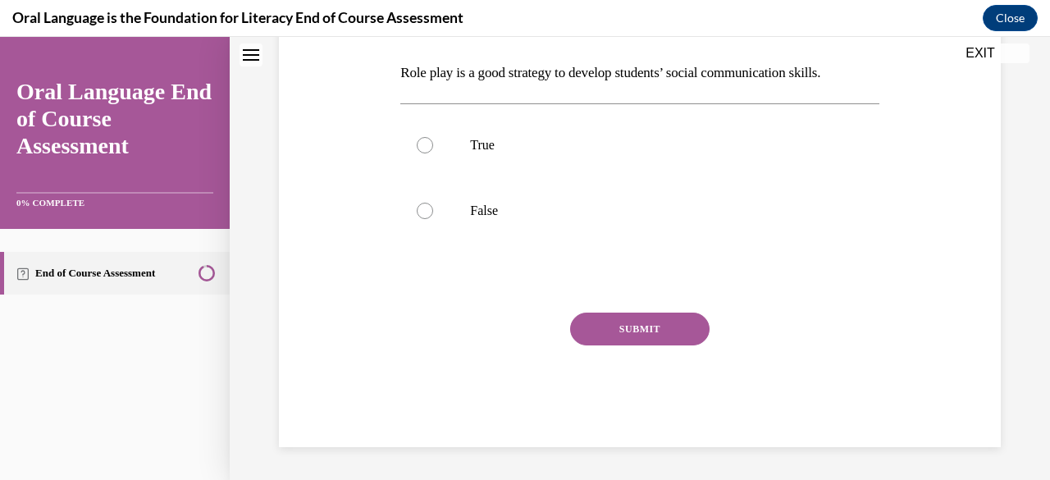
scroll to position [0, 0]
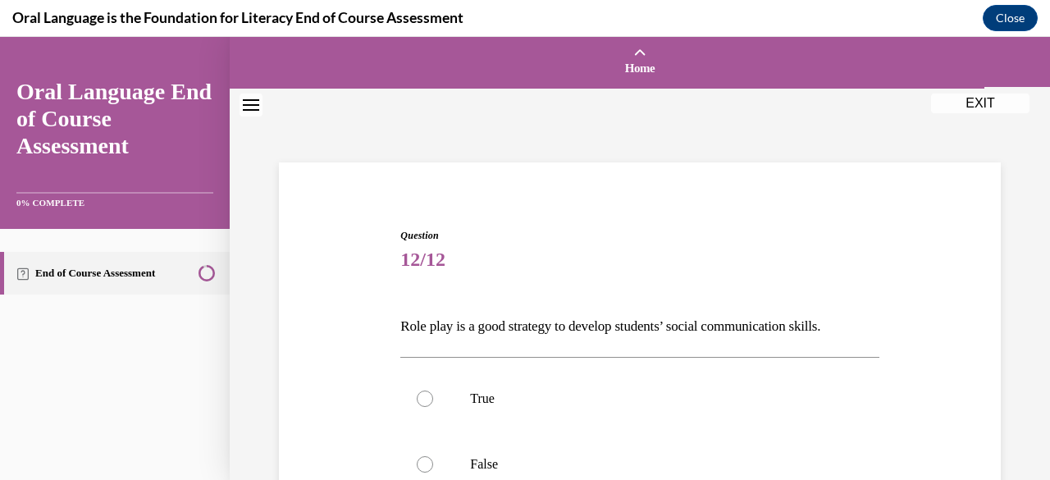
click at [445, 393] on label "True" at bounding box center [639, 399] width 478 height 66
click at [433, 393] on input "True" at bounding box center [425, 399] width 16 height 16
radio input "true"
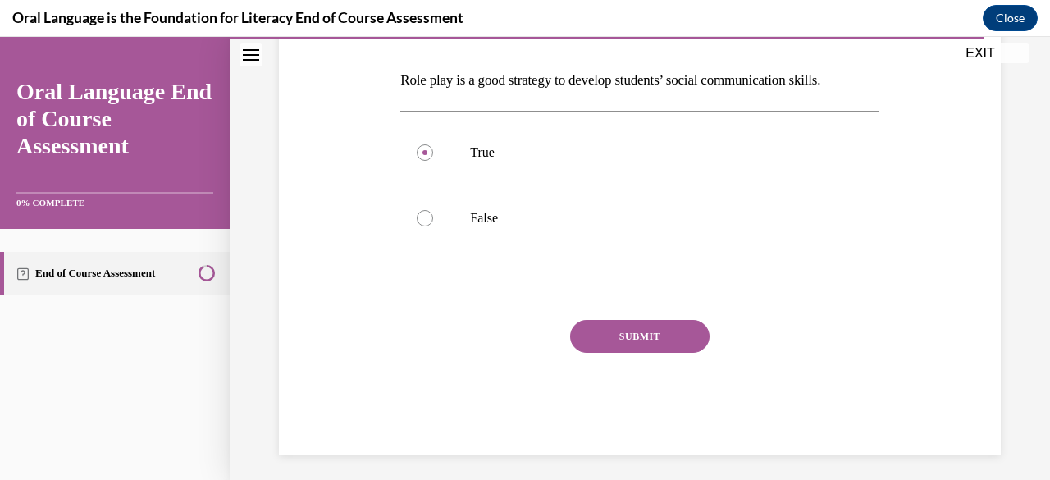
click at [612, 340] on button "SUBMIT" at bounding box center [639, 336] width 139 height 33
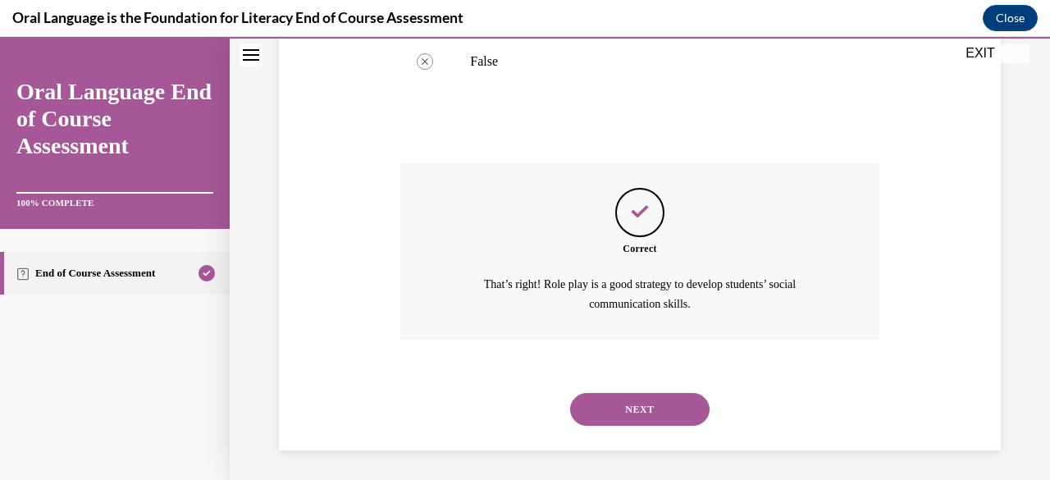
scroll to position [404, 0]
click at [630, 404] on button "NEXT" at bounding box center [639, 407] width 139 height 33
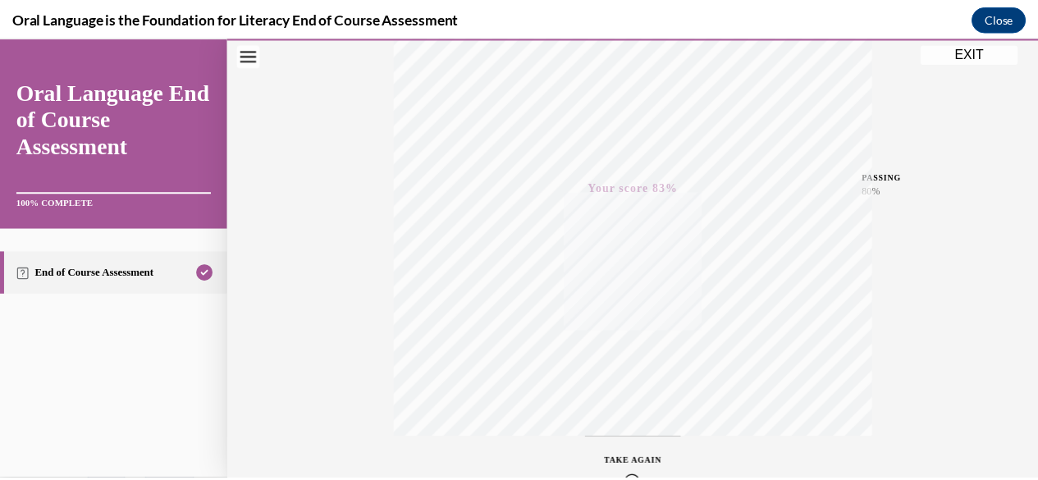
scroll to position [397, 0]
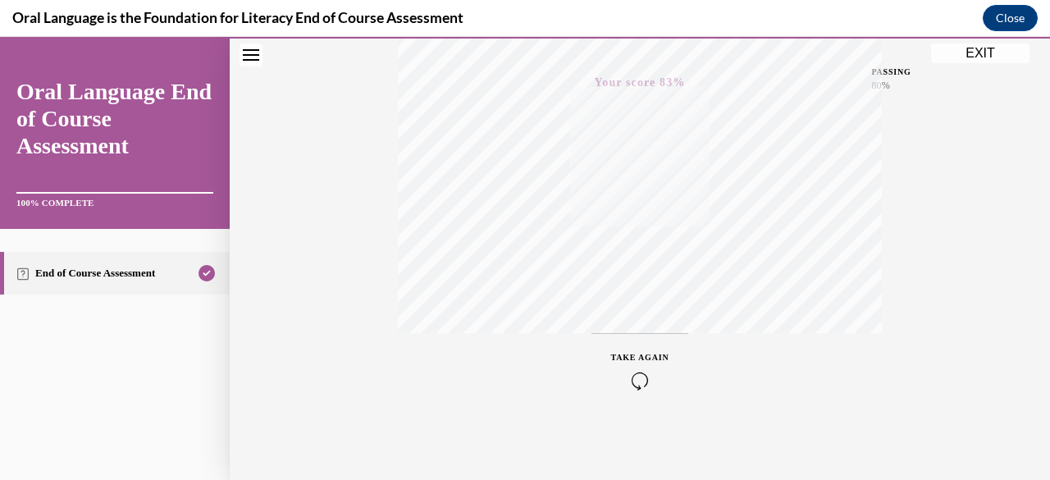
drag, startPoint x: 978, startPoint y: 52, endPoint x: 753, endPoint y: 260, distance: 306.5
click at [978, 52] on button "EXIT" at bounding box center [980, 53] width 98 height 20
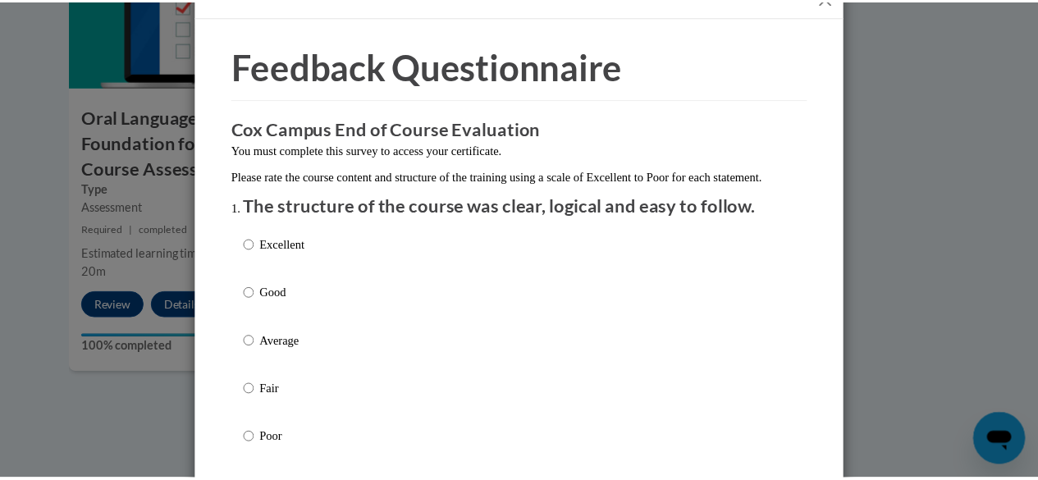
scroll to position [0, 0]
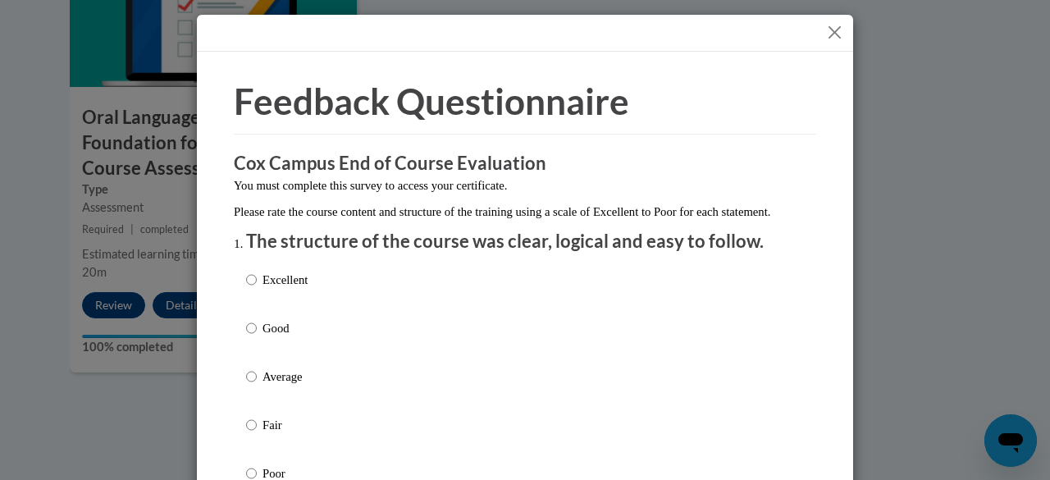
click at [829, 34] on button "Close" at bounding box center [835, 32] width 21 height 21
